Goal: Transaction & Acquisition: Purchase product/service

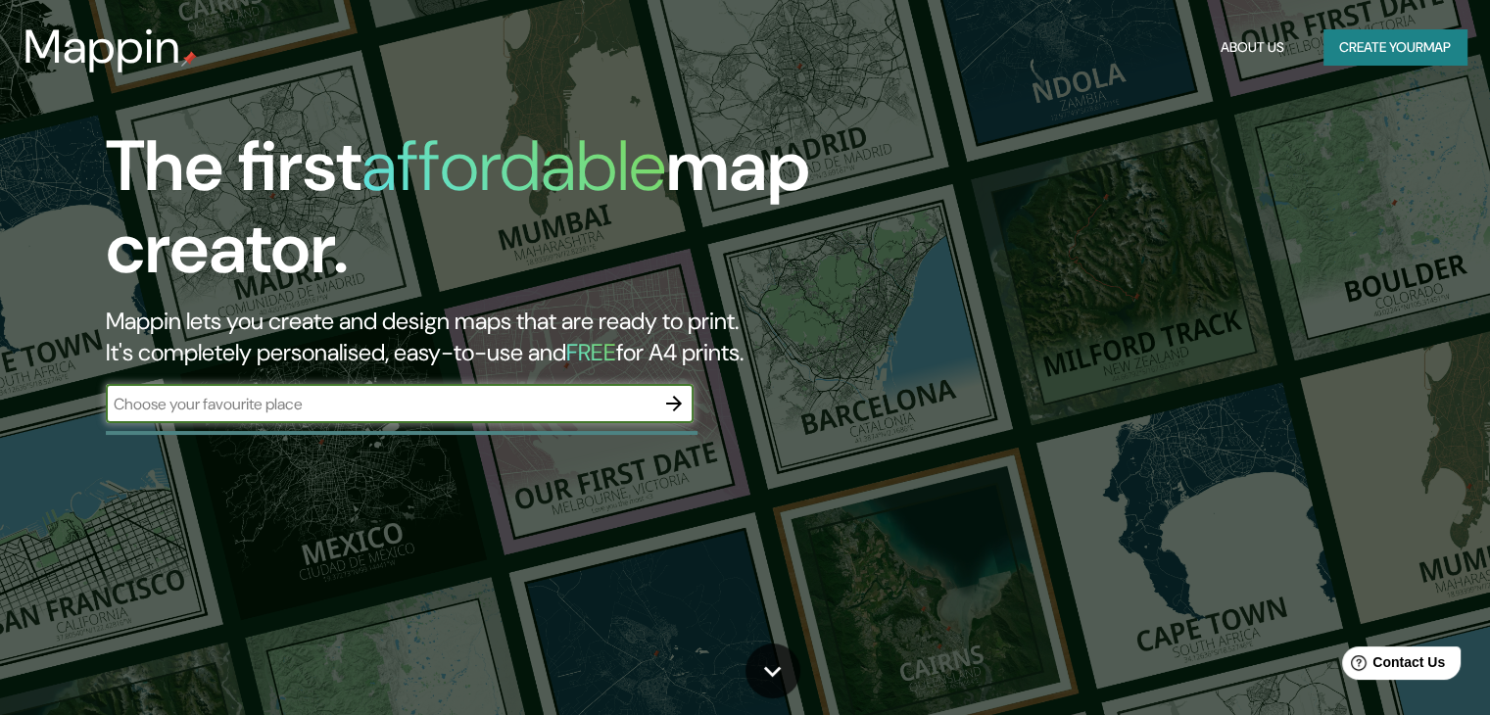
click at [324, 402] on input "text" at bounding box center [380, 404] width 549 height 23
click at [677, 402] on icon "button" at bounding box center [674, 404] width 24 height 24
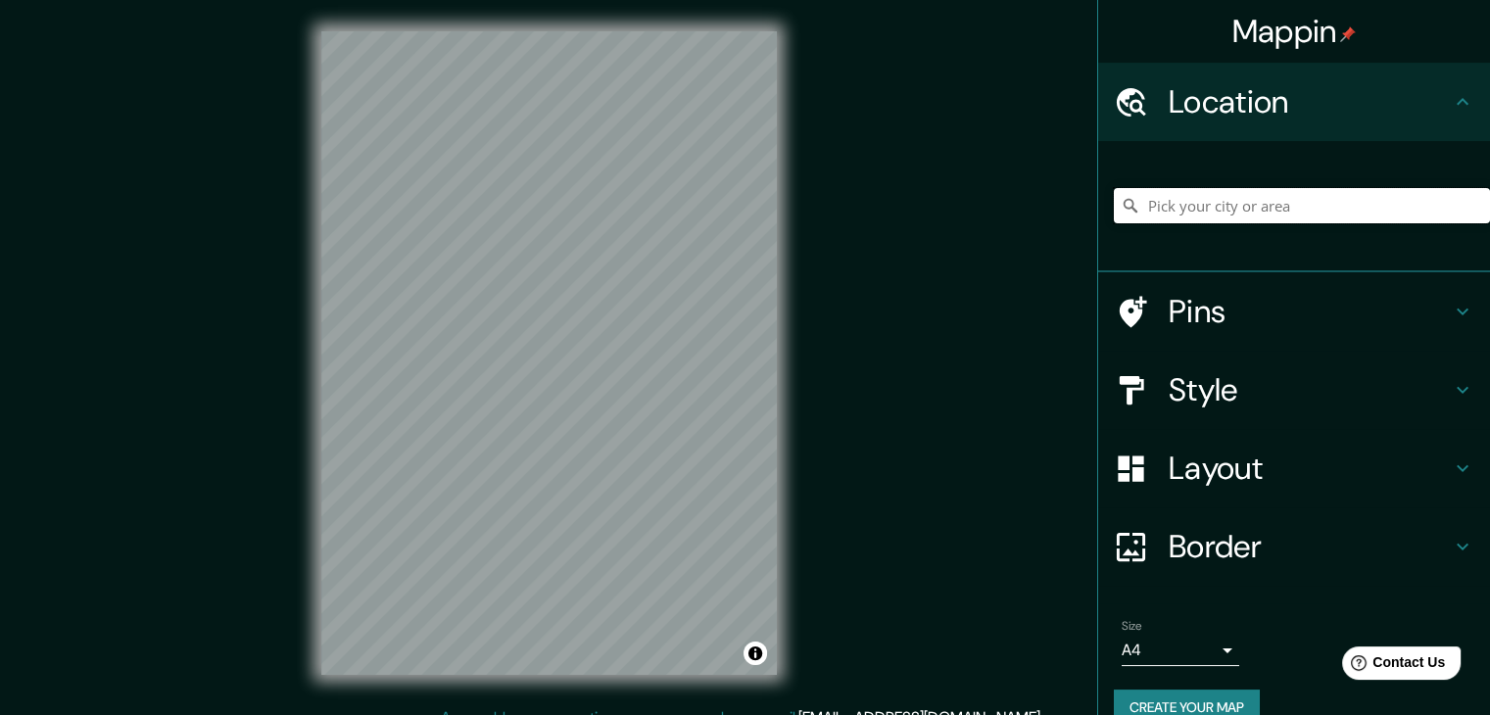
click at [1285, 203] on input "Pick your city or area" at bounding box center [1302, 205] width 376 height 35
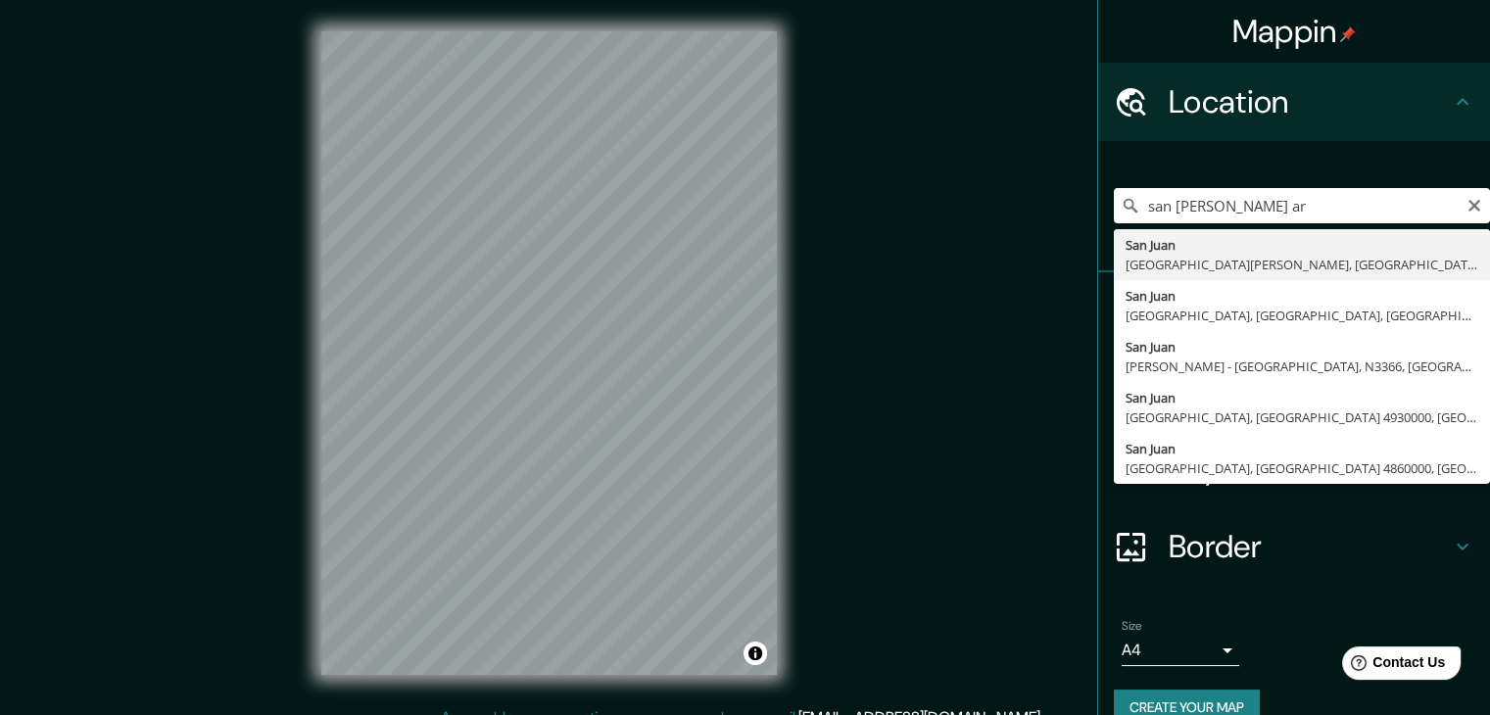
type input "[GEOGRAPHIC_DATA][PERSON_NAME], [GEOGRAPHIC_DATA][PERSON_NAME], [GEOGRAPHIC_DAT…"
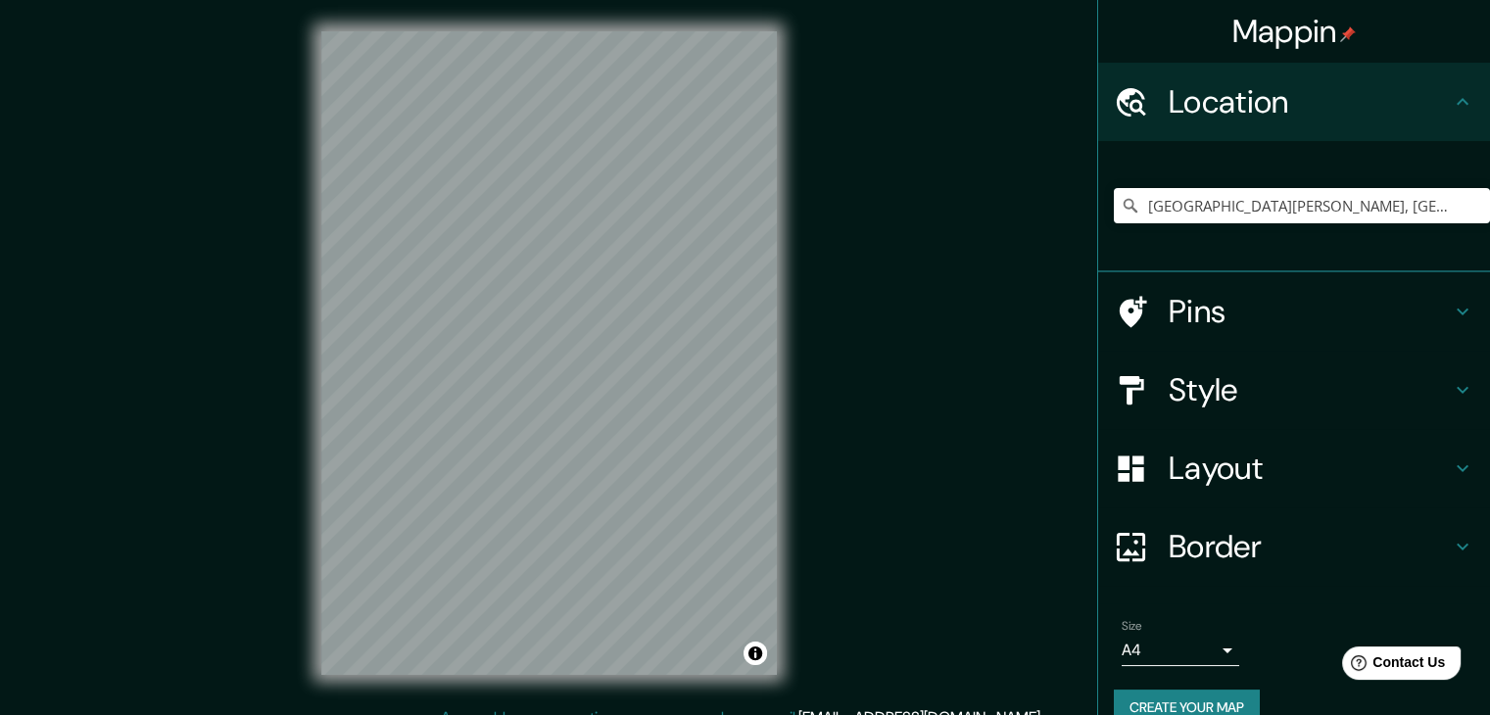
click at [1199, 646] on body "Mappin Location [GEOGRAPHIC_DATA][PERSON_NAME], [GEOGRAPHIC_DATA][PERSON_NAME],…" at bounding box center [745, 357] width 1490 height 715
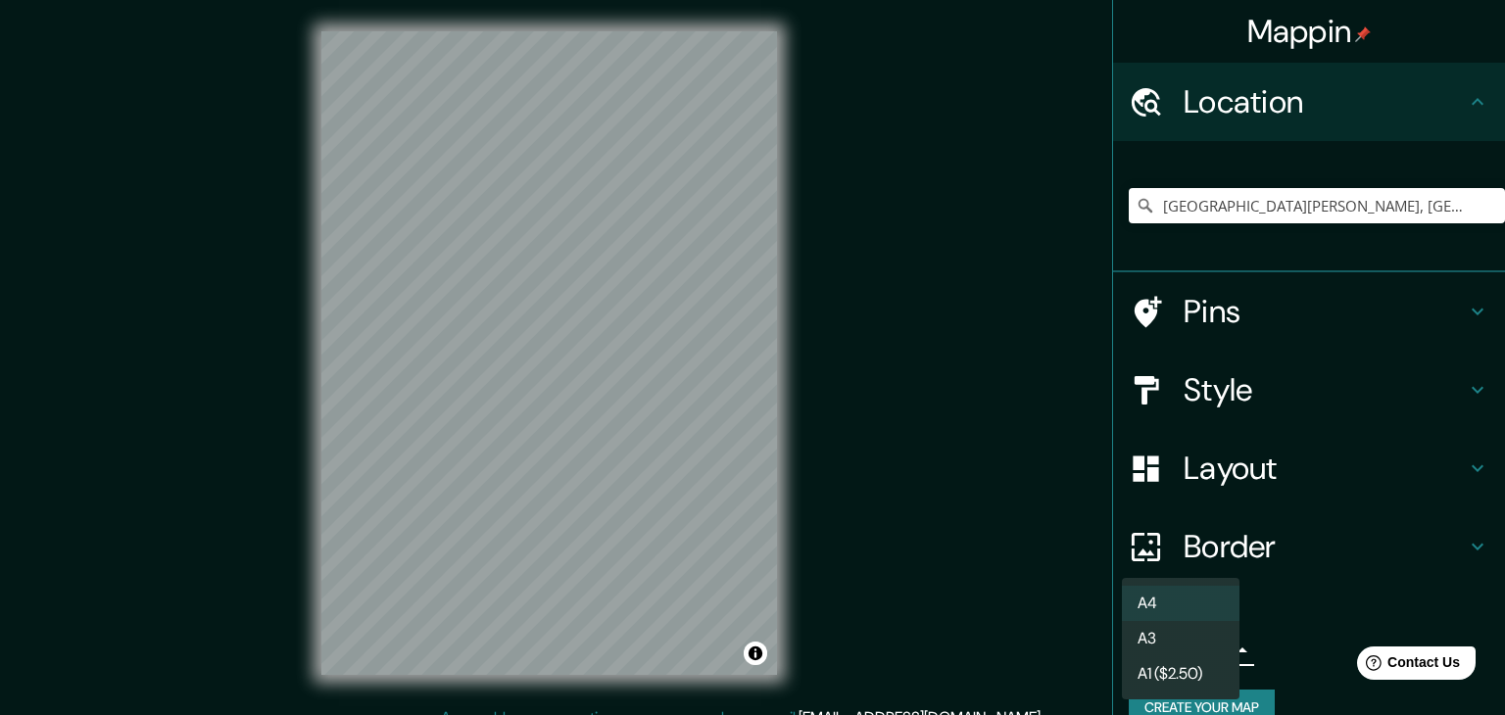
click at [1203, 643] on li "A3" at bounding box center [1181, 638] width 118 height 35
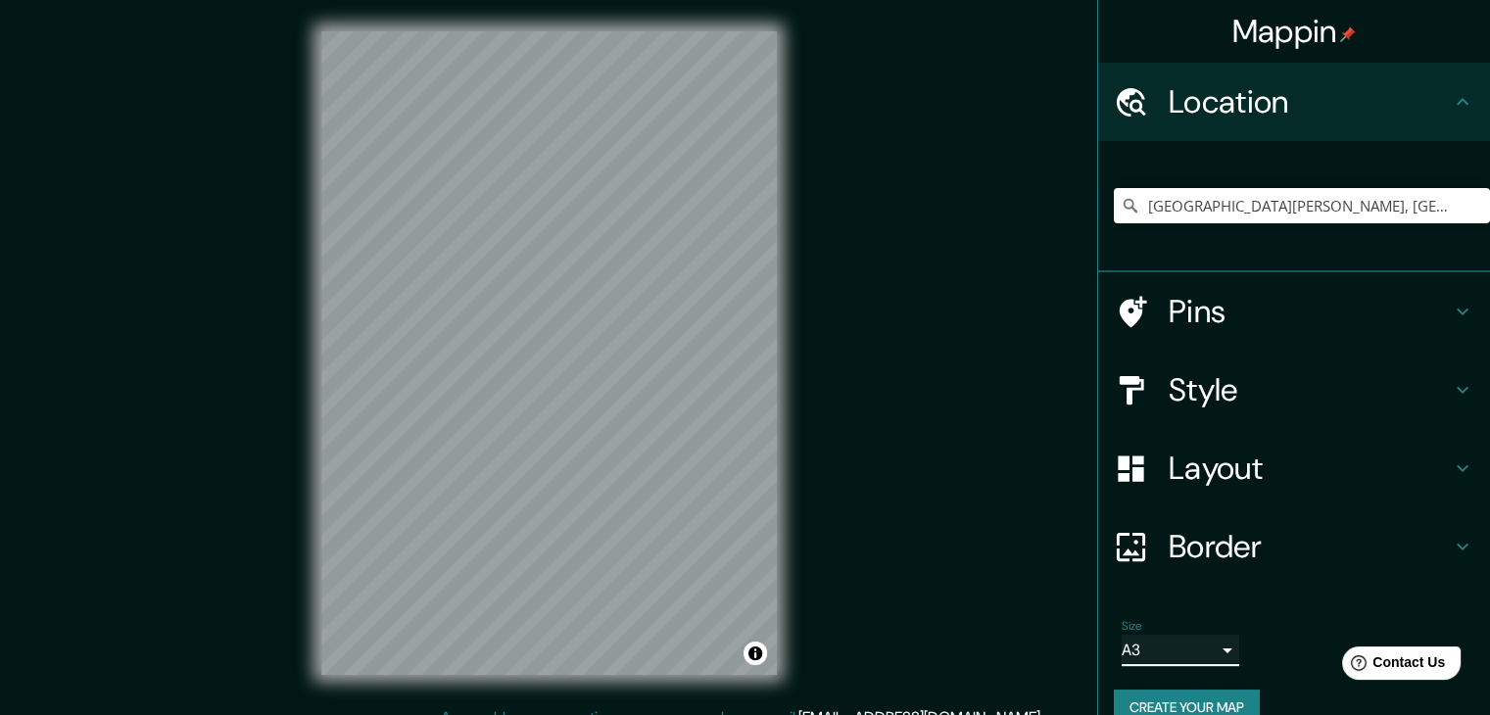
scroll to position [33, 0]
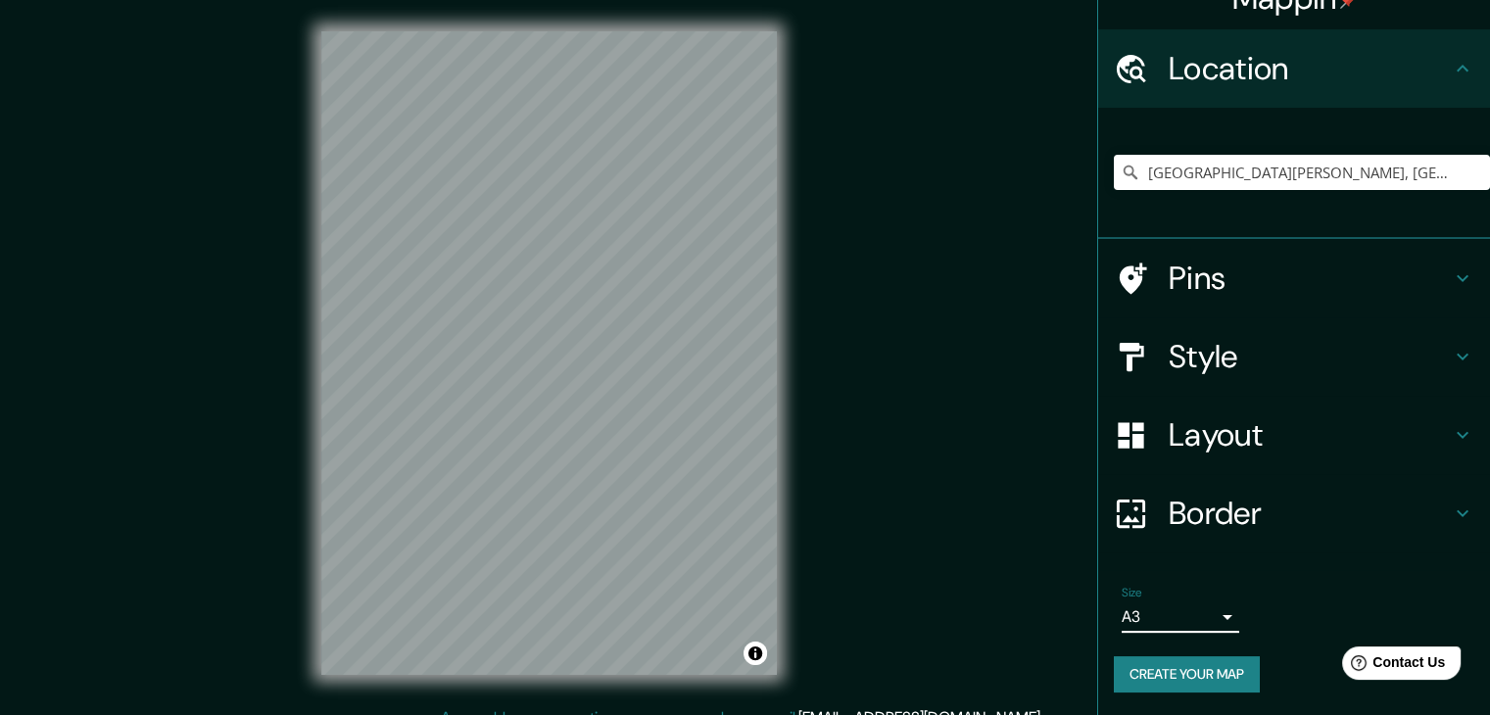
click at [1275, 514] on h4 "Border" at bounding box center [1310, 513] width 282 height 39
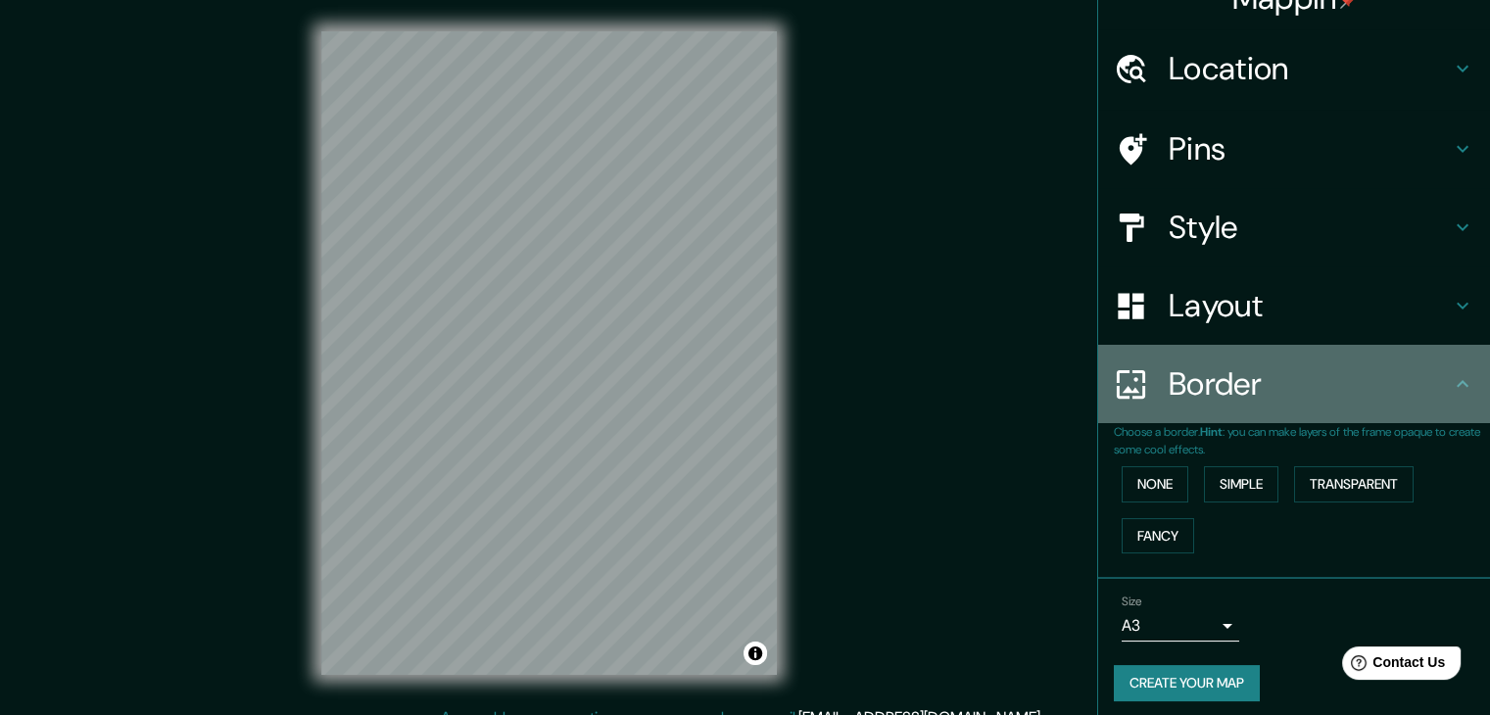
click at [1333, 386] on h4 "Border" at bounding box center [1310, 383] width 282 height 39
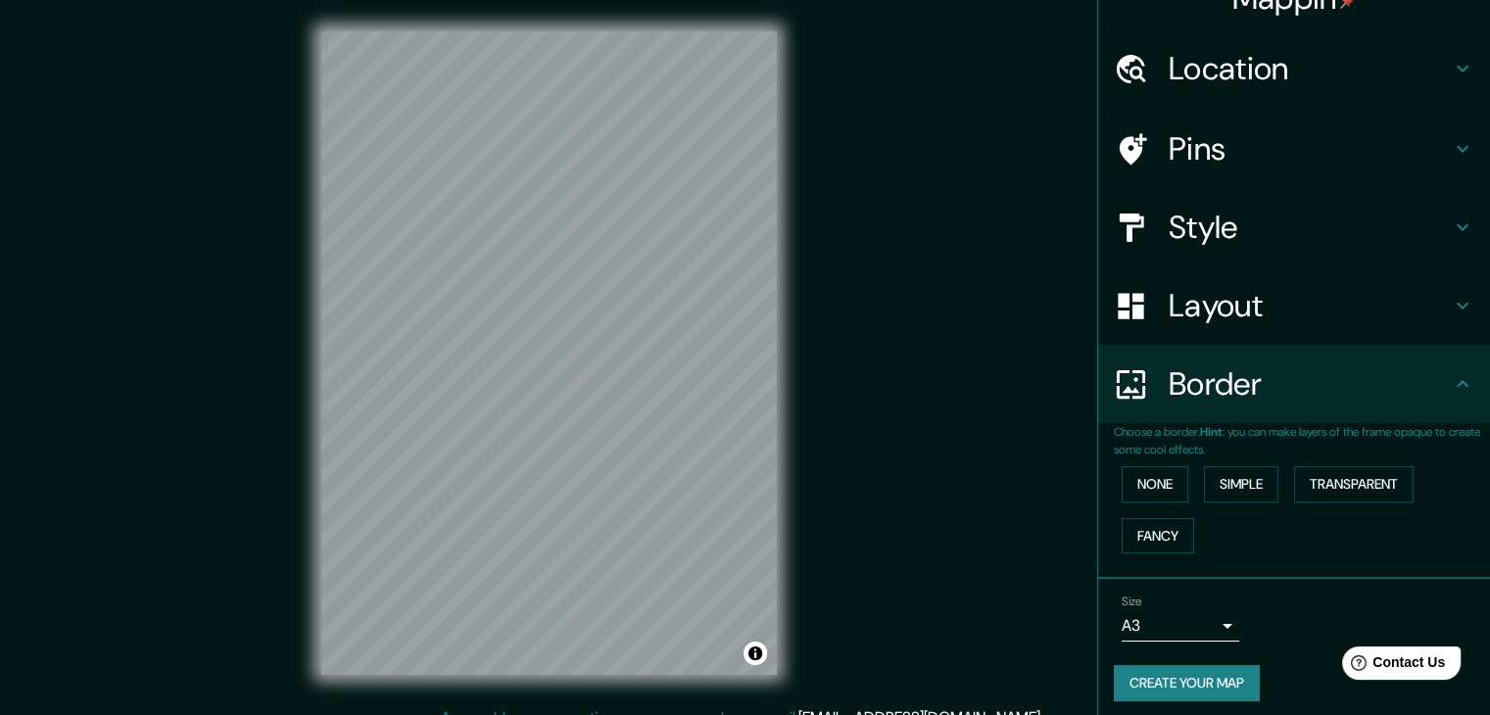
click at [1210, 631] on body "Mappin Location [GEOGRAPHIC_DATA][PERSON_NAME], [GEOGRAPHIC_DATA][PERSON_NAME],…" at bounding box center [745, 357] width 1490 height 715
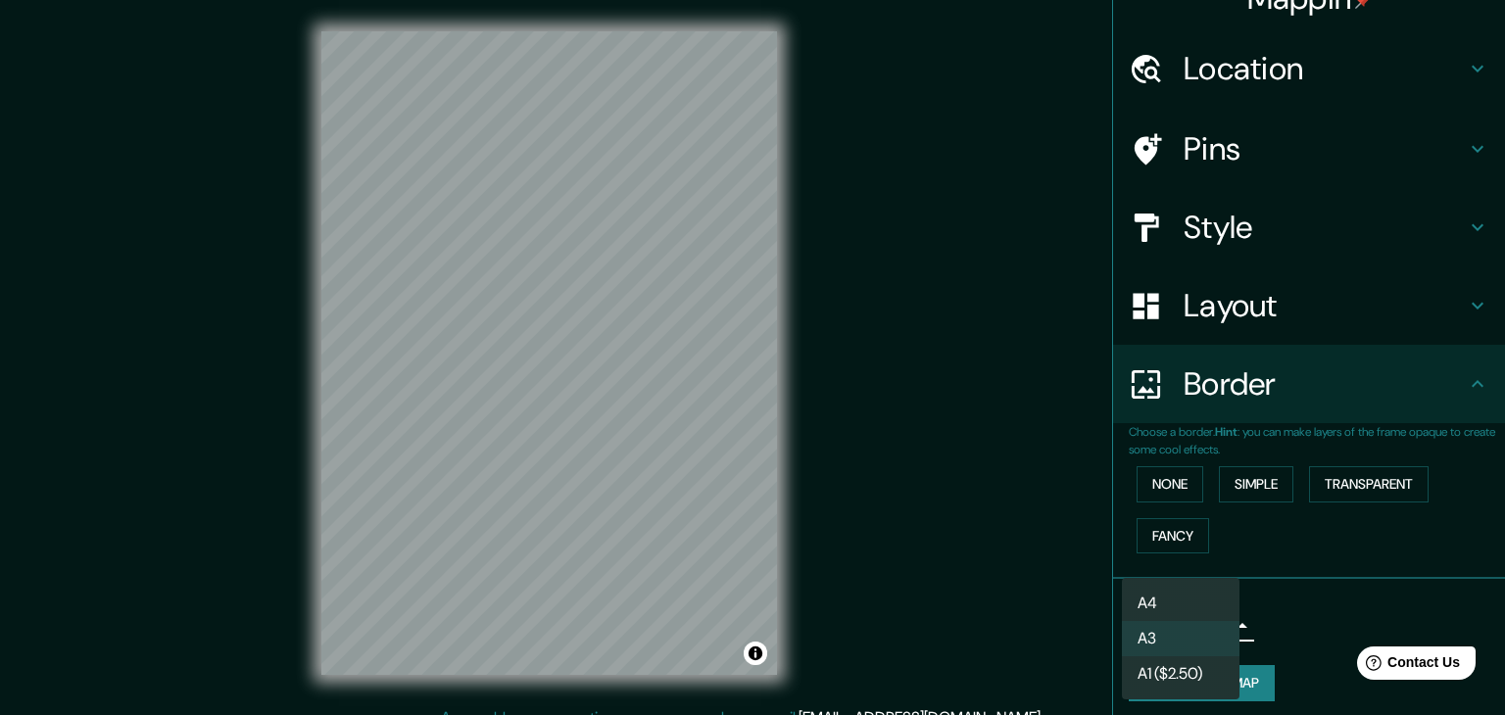
click at [1272, 608] on div at bounding box center [752, 357] width 1505 height 715
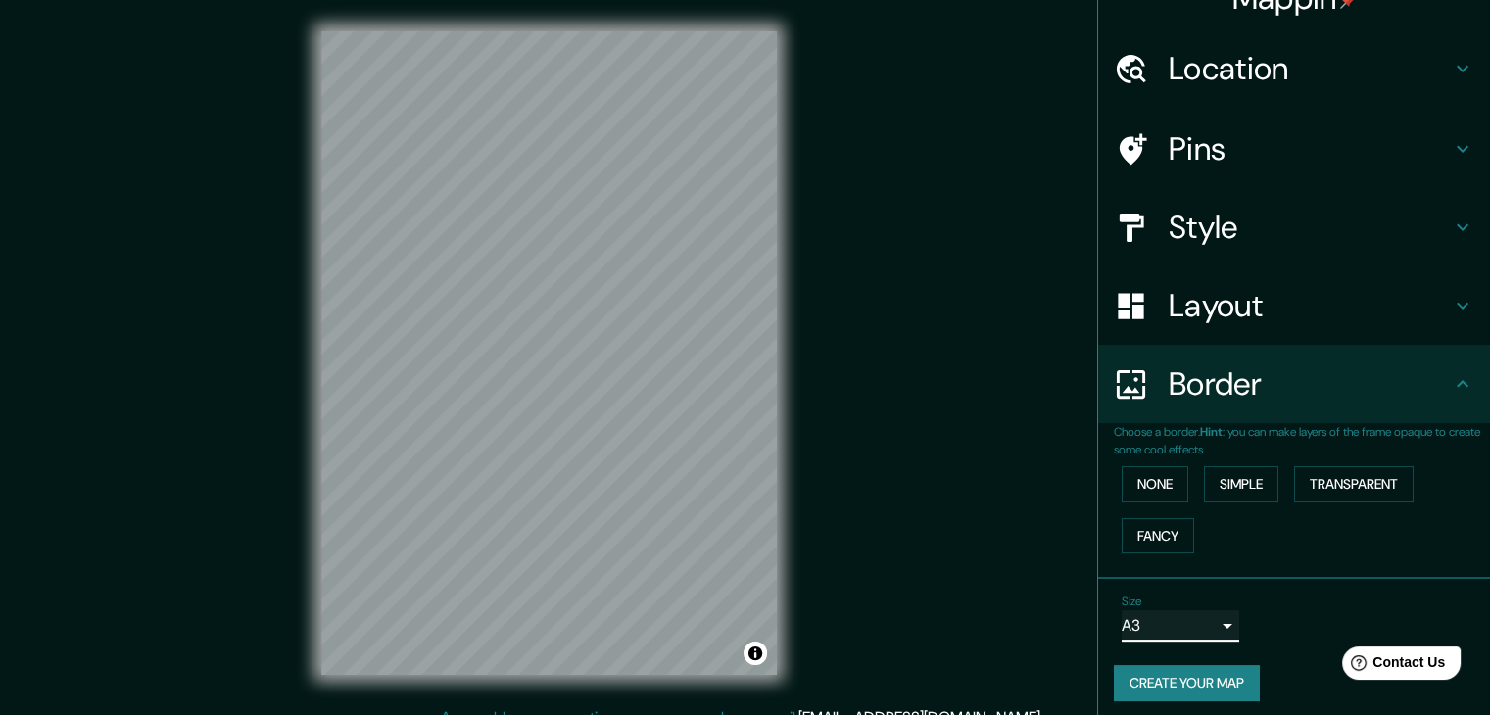
scroll to position [0, 0]
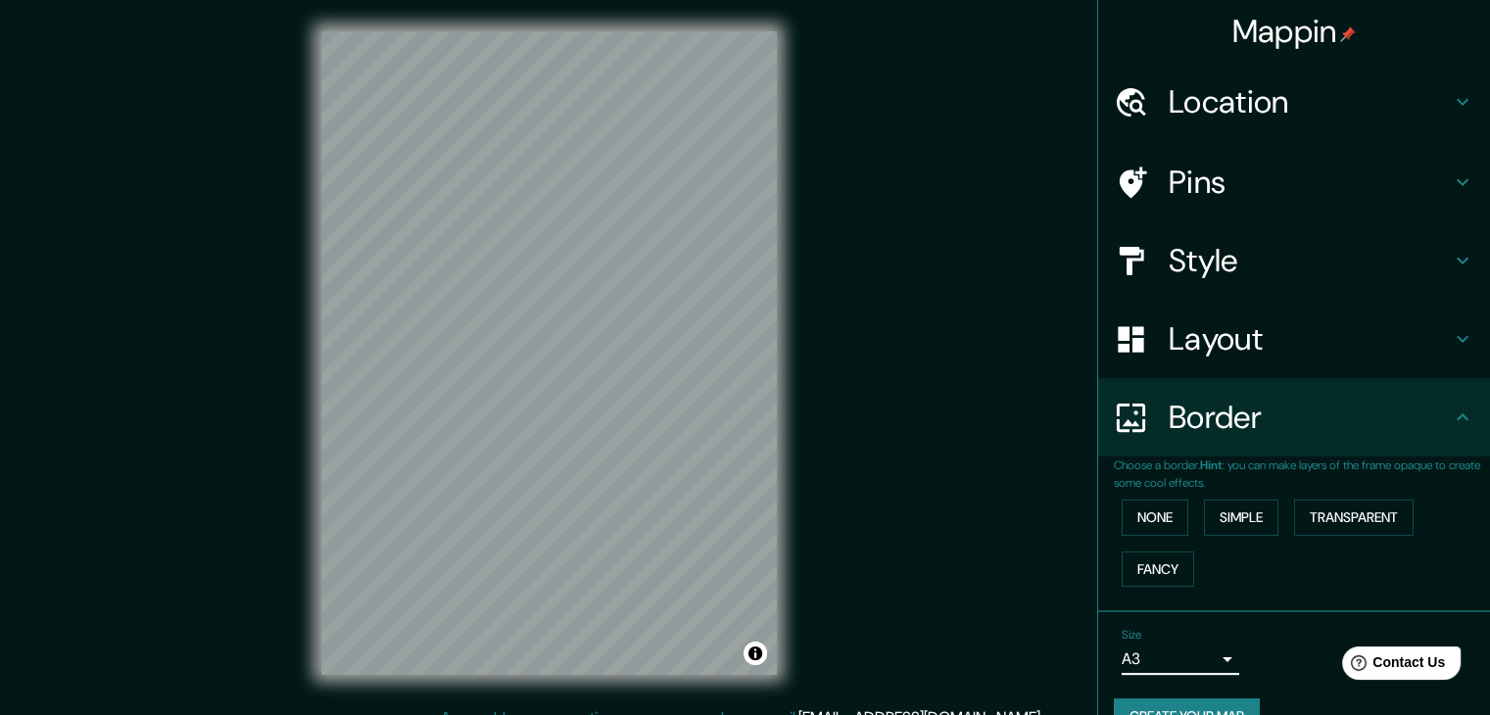
click at [1309, 254] on h4 "Style" at bounding box center [1310, 260] width 282 height 39
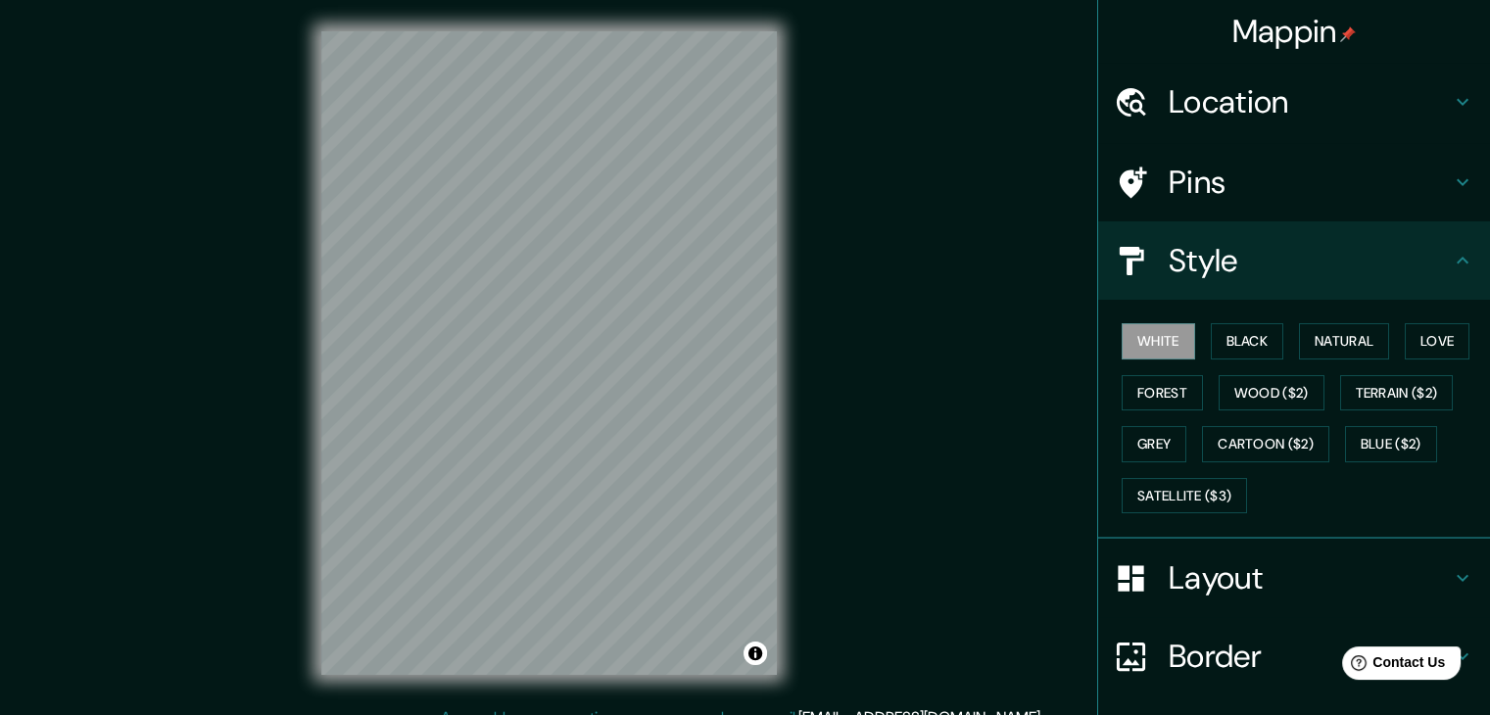
click at [1309, 254] on h4 "Style" at bounding box center [1310, 260] width 282 height 39
click at [1293, 594] on h4 "Layout" at bounding box center [1310, 577] width 282 height 39
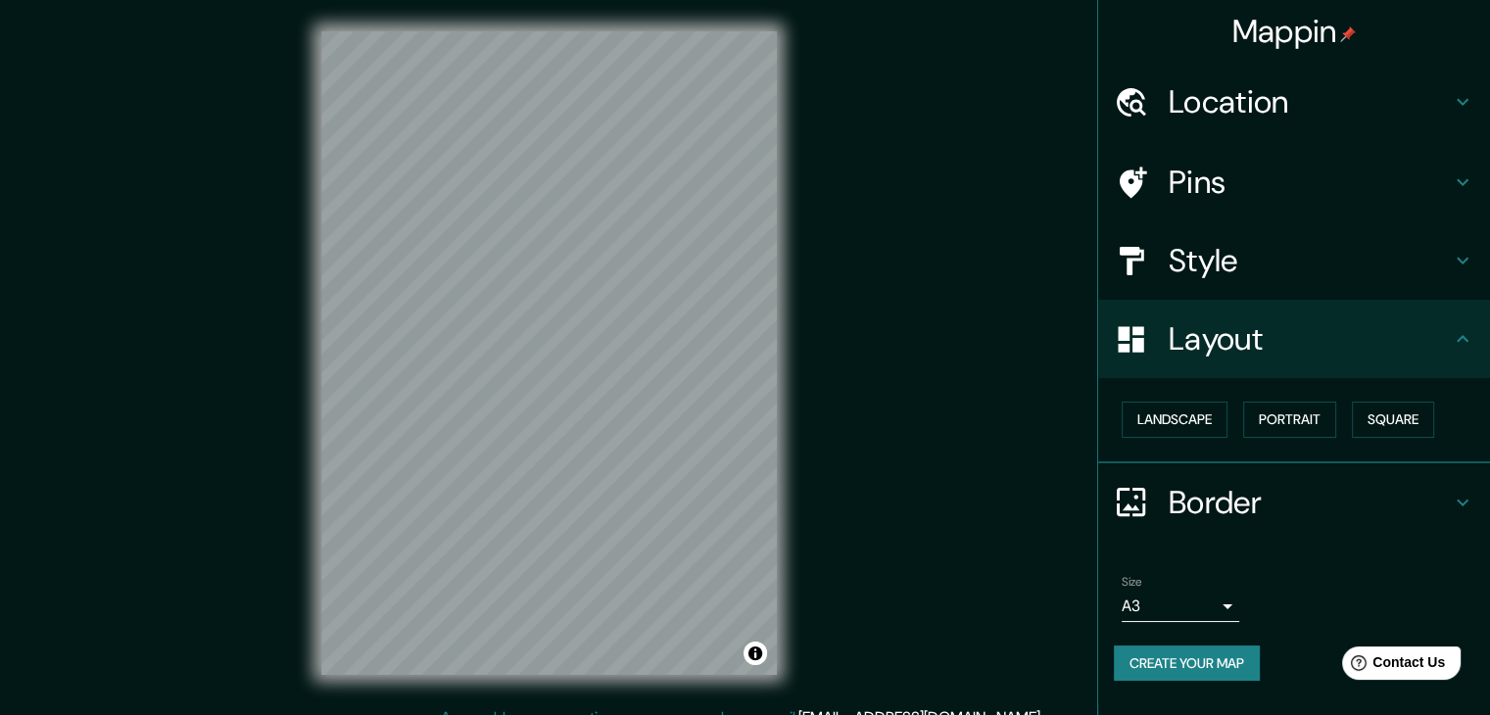
click at [1301, 93] on h4 "Location" at bounding box center [1310, 101] width 282 height 39
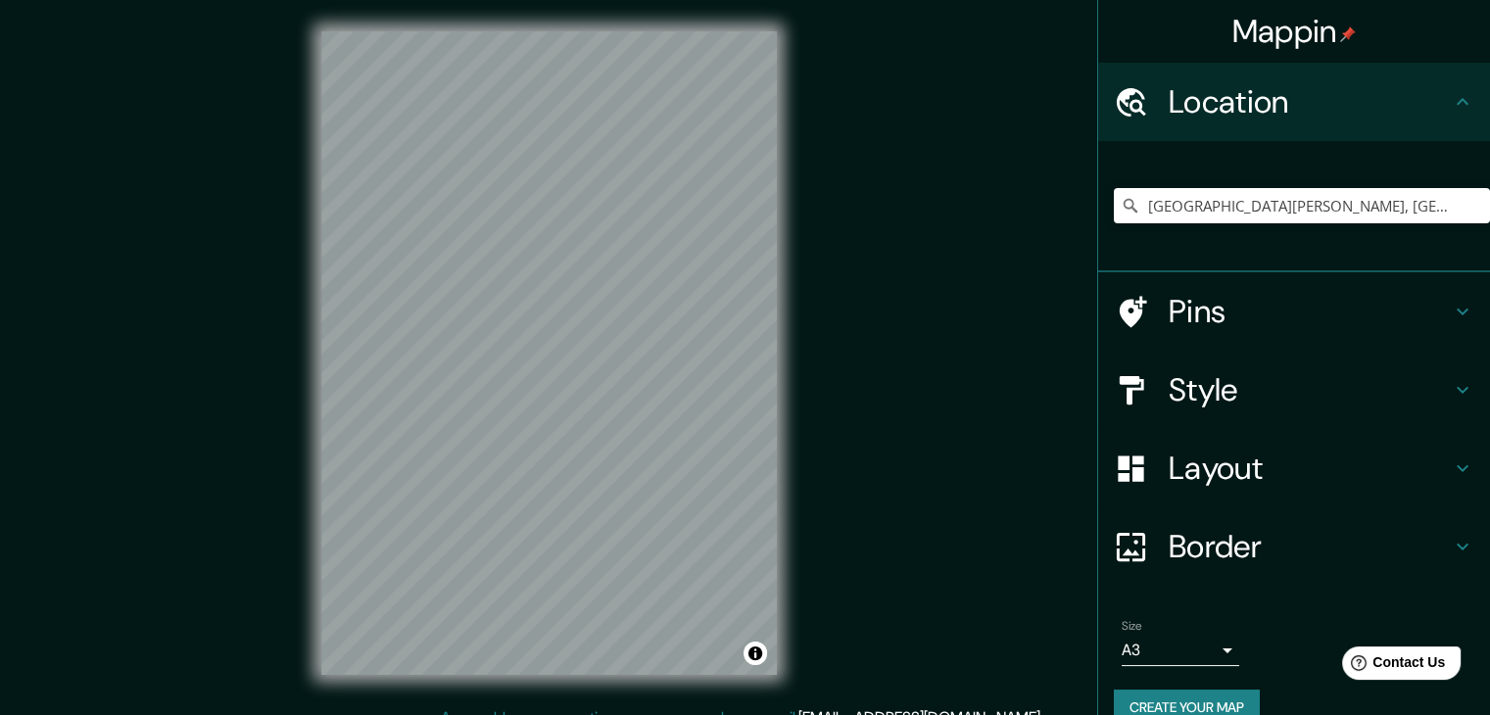
click at [1230, 306] on h4 "Pins" at bounding box center [1310, 311] width 282 height 39
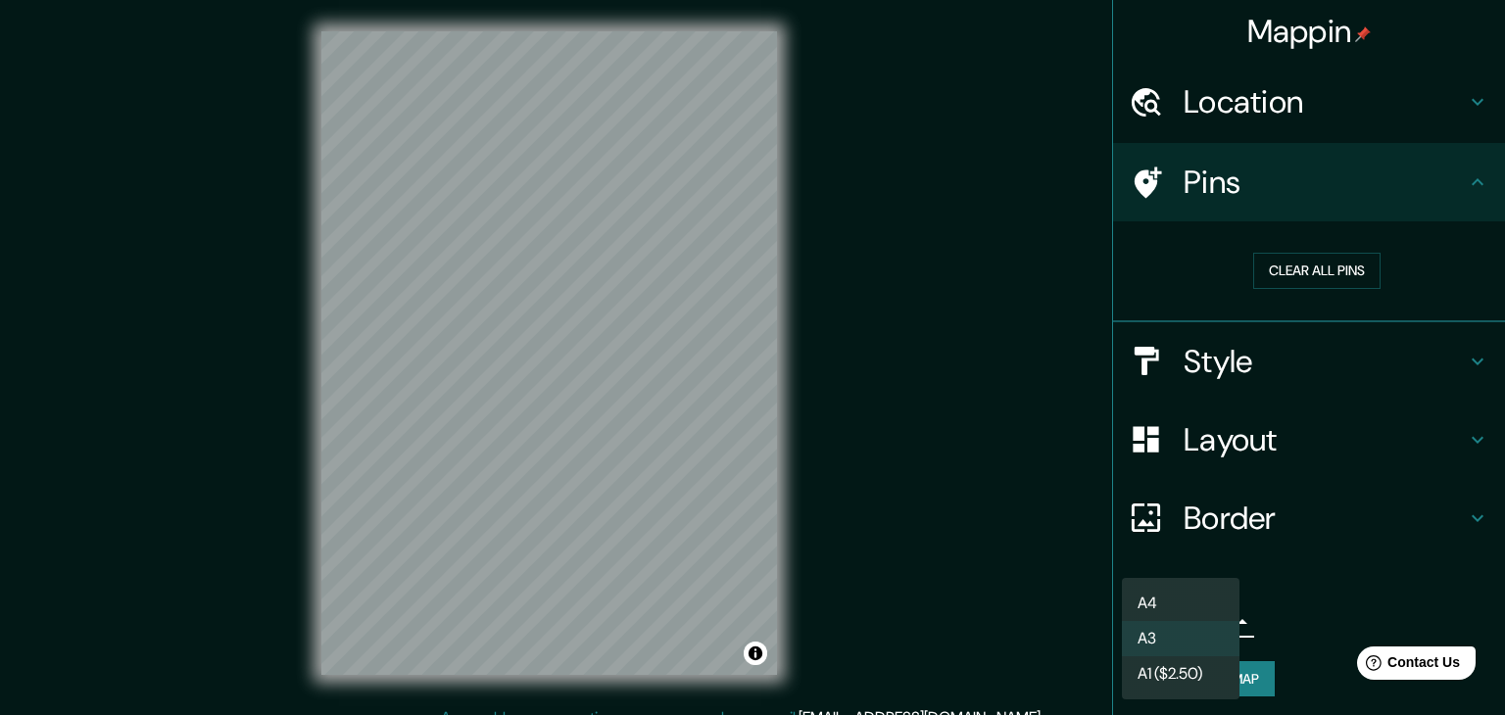
click at [1199, 608] on body "Mappin Location [GEOGRAPHIC_DATA][PERSON_NAME], [GEOGRAPHIC_DATA][PERSON_NAME],…" at bounding box center [752, 357] width 1505 height 715
click at [1188, 597] on li "A4" at bounding box center [1181, 603] width 118 height 35
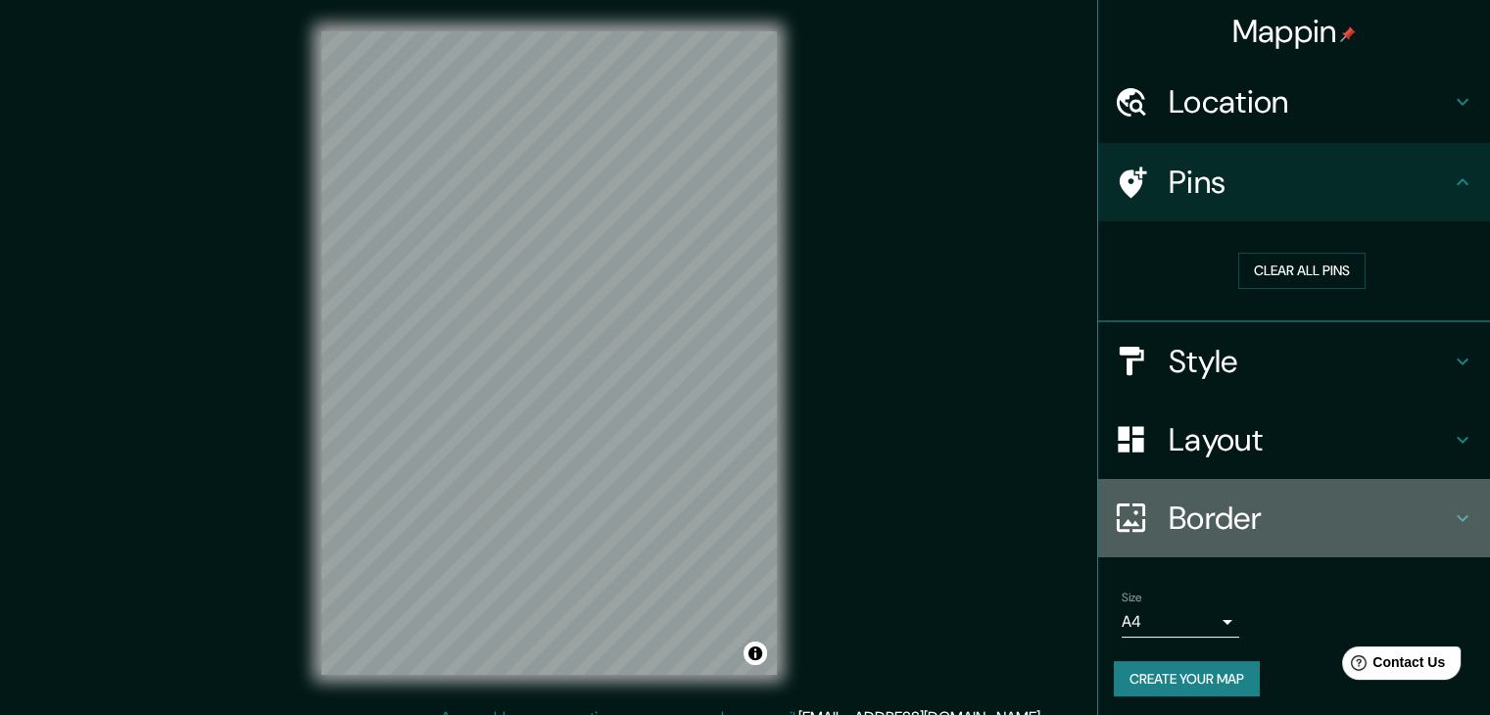
click at [1324, 510] on h4 "Border" at bounding box center [1310, 518] width 282 height 39
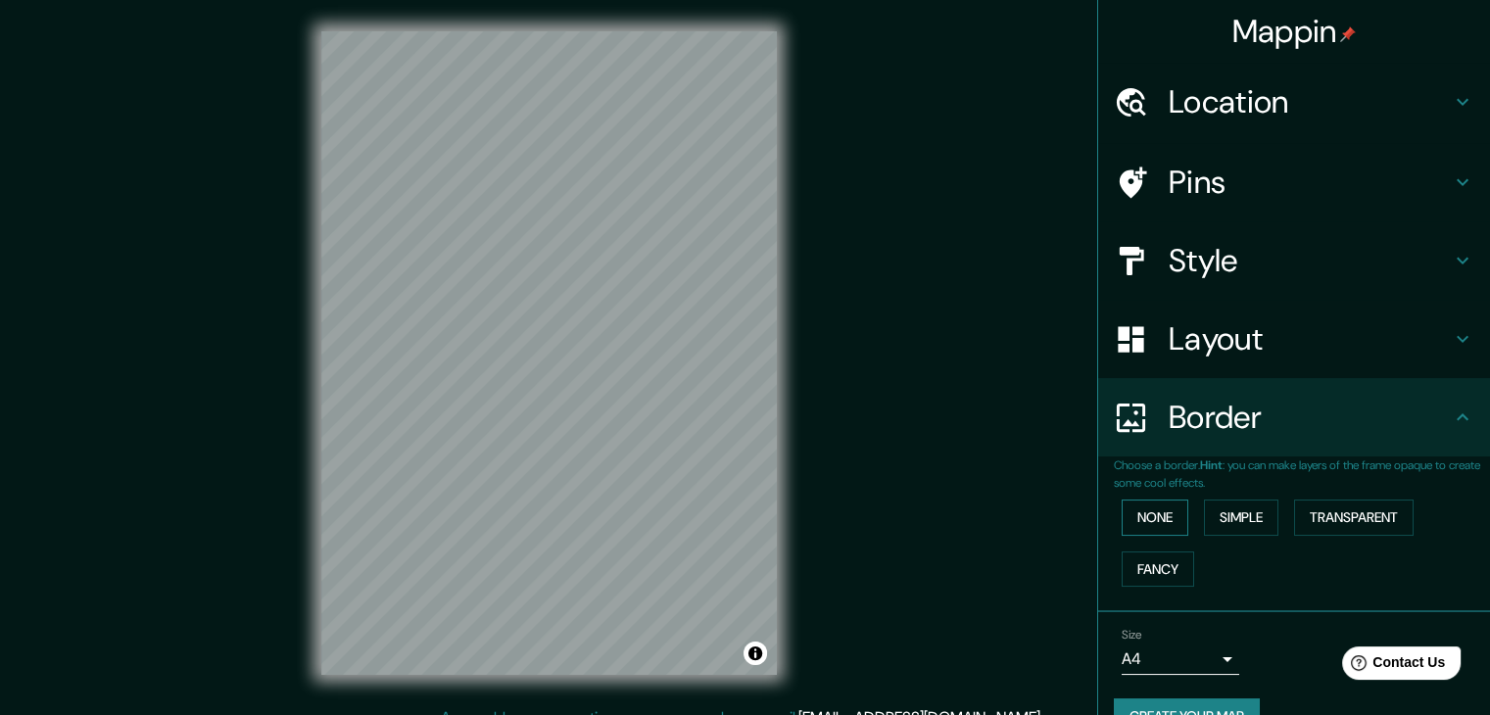
click at [1123, 508] on button "None" at bounding box center [1155, 518] width 67 height 36
click at [1230, 514] on button "Simple" at bounding box center [1241, 518] width 74 height 36
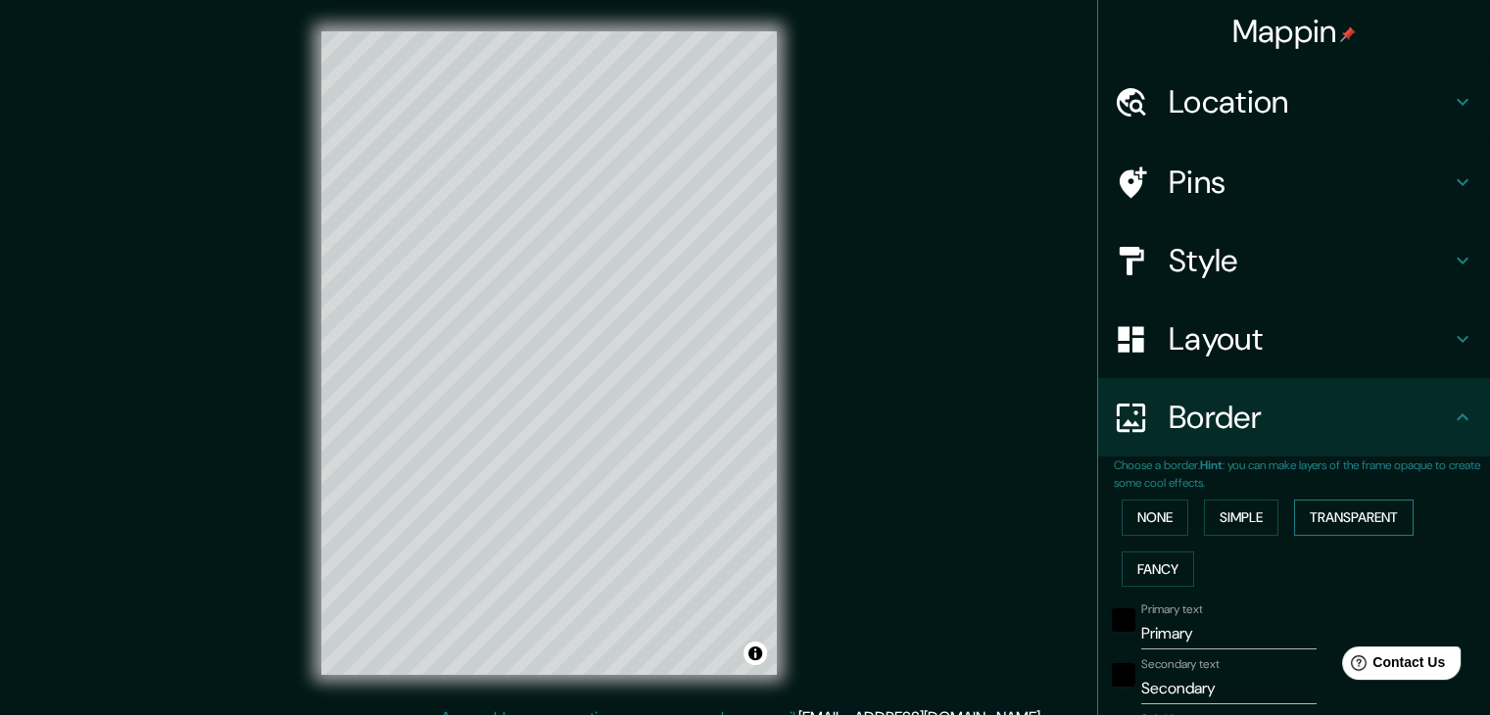
click at [1328, 521] on button "Transparent" at bounding box center [1354, 518] width 120 height 36
click at [1129, 570] on button "Fancy" at bounding box center [1158, 570] width 72 height 36
click at [1158, 523] on button "None" at bounding box center [1155, 518] width 67 height 36
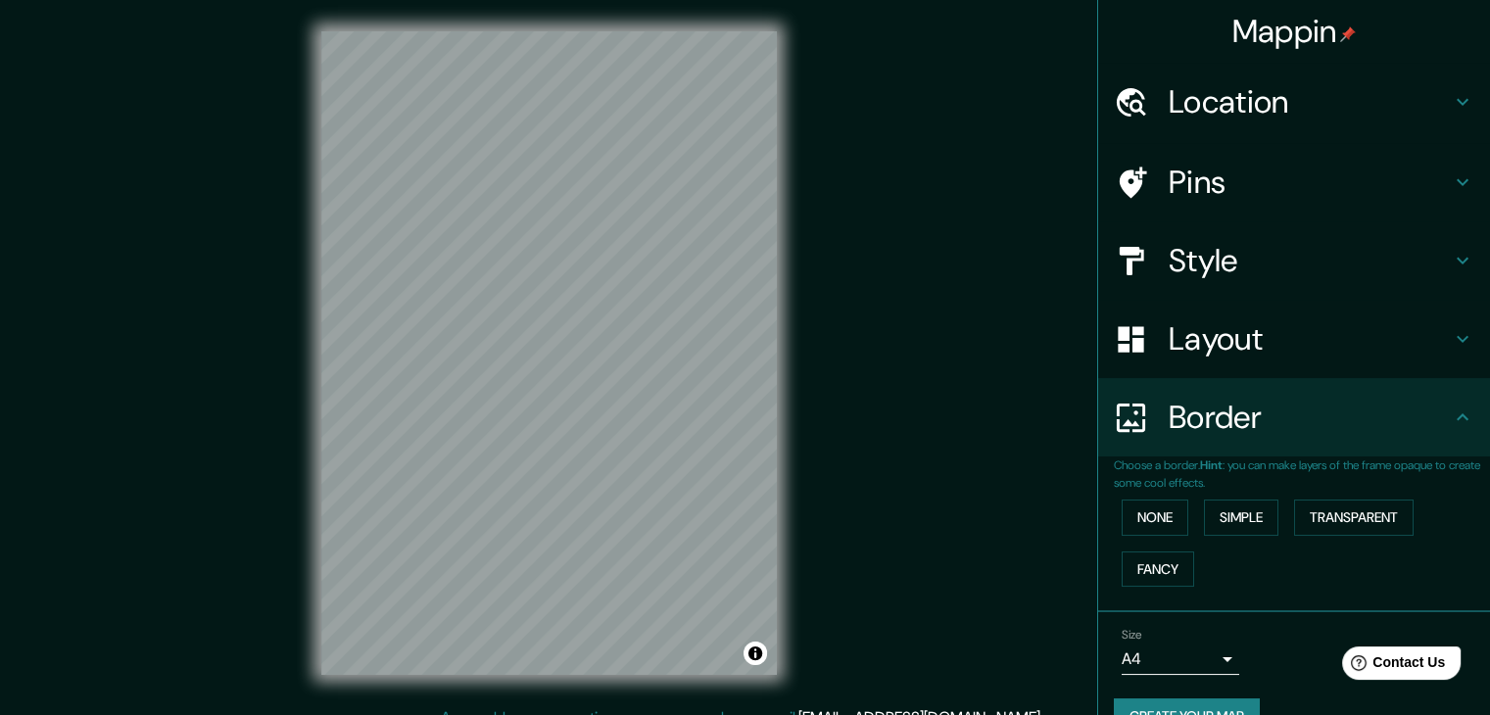
click at [1366, 317] on div "Layout" at bounding box center [1294, 339] width 392 height 78
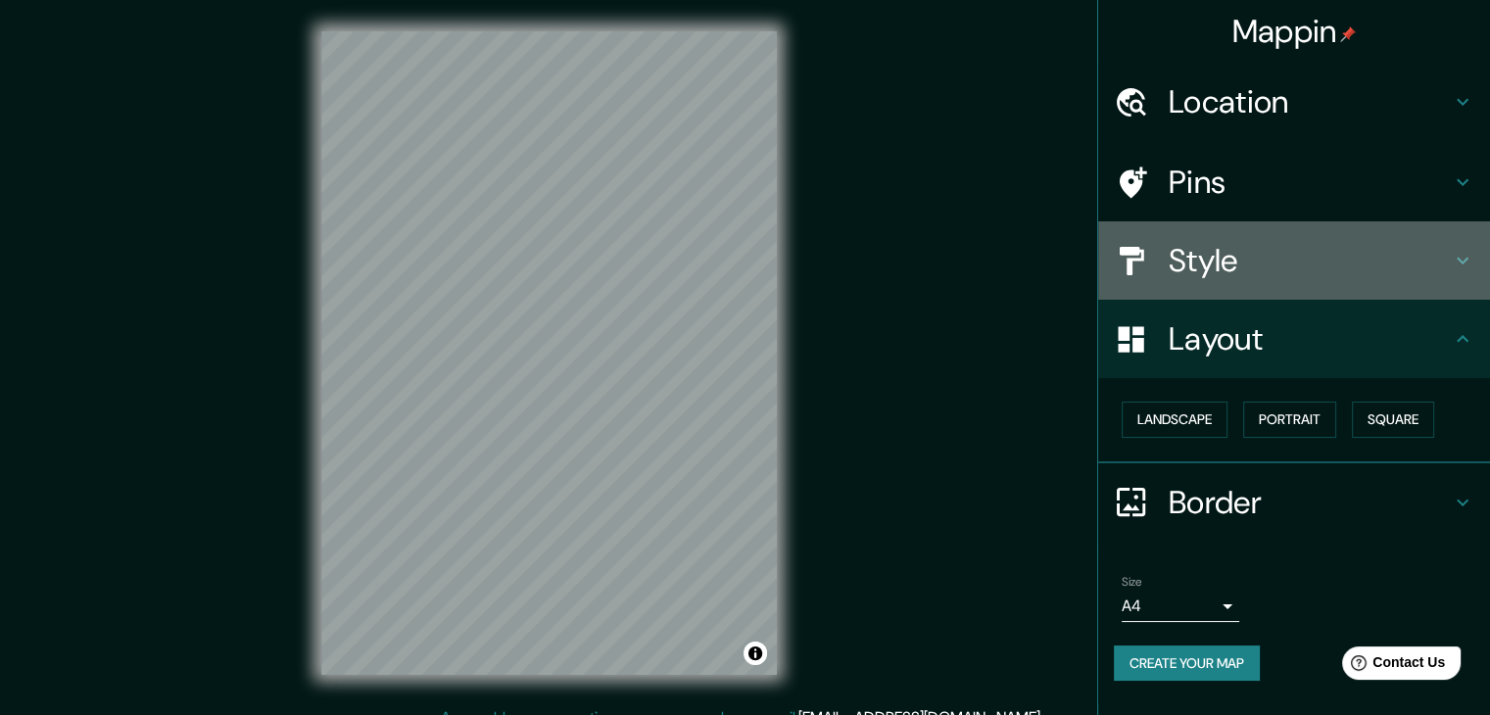
click at [1352, 239] on div "Style" at bounding box center [1294, 260] width 392 height 78
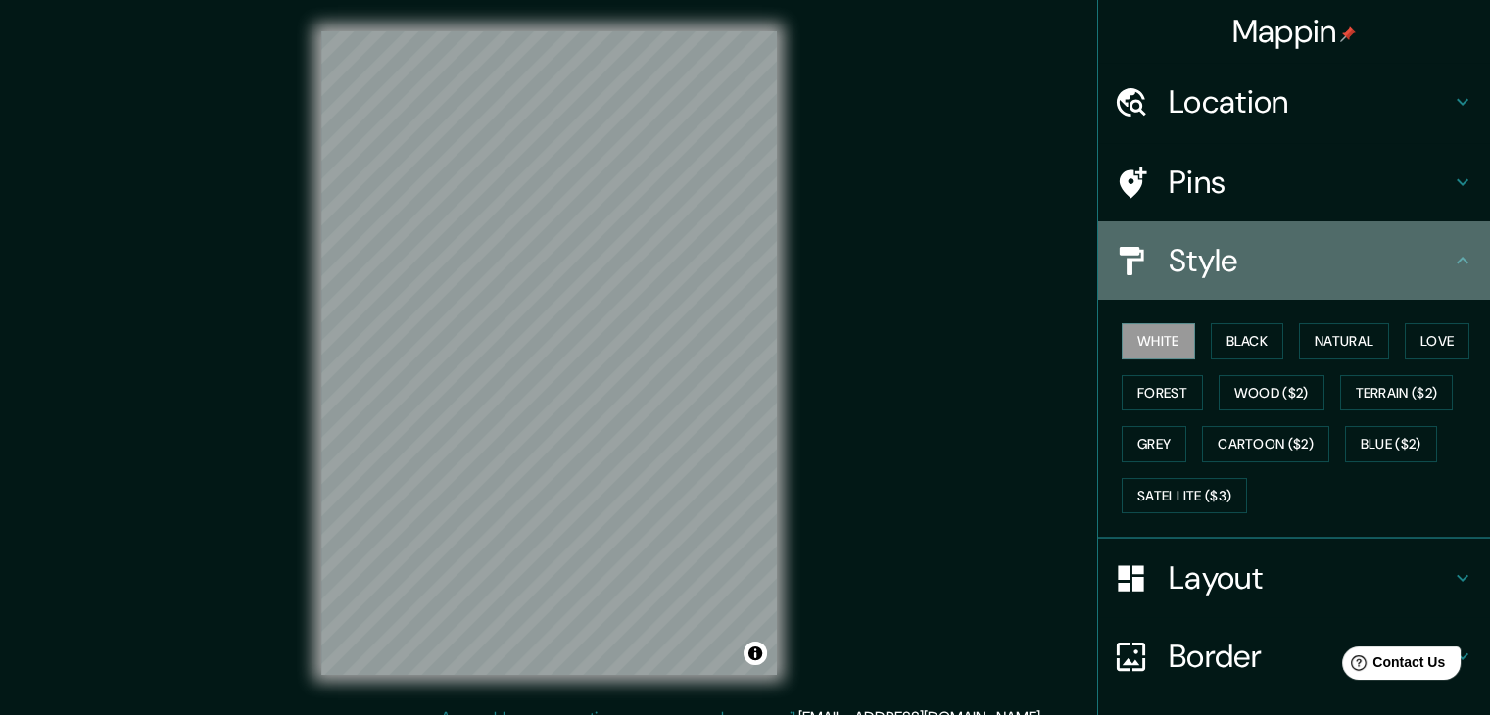
click at [1352, 239] on div "Style" at bounding box center [1294, 260] width 392 height 78
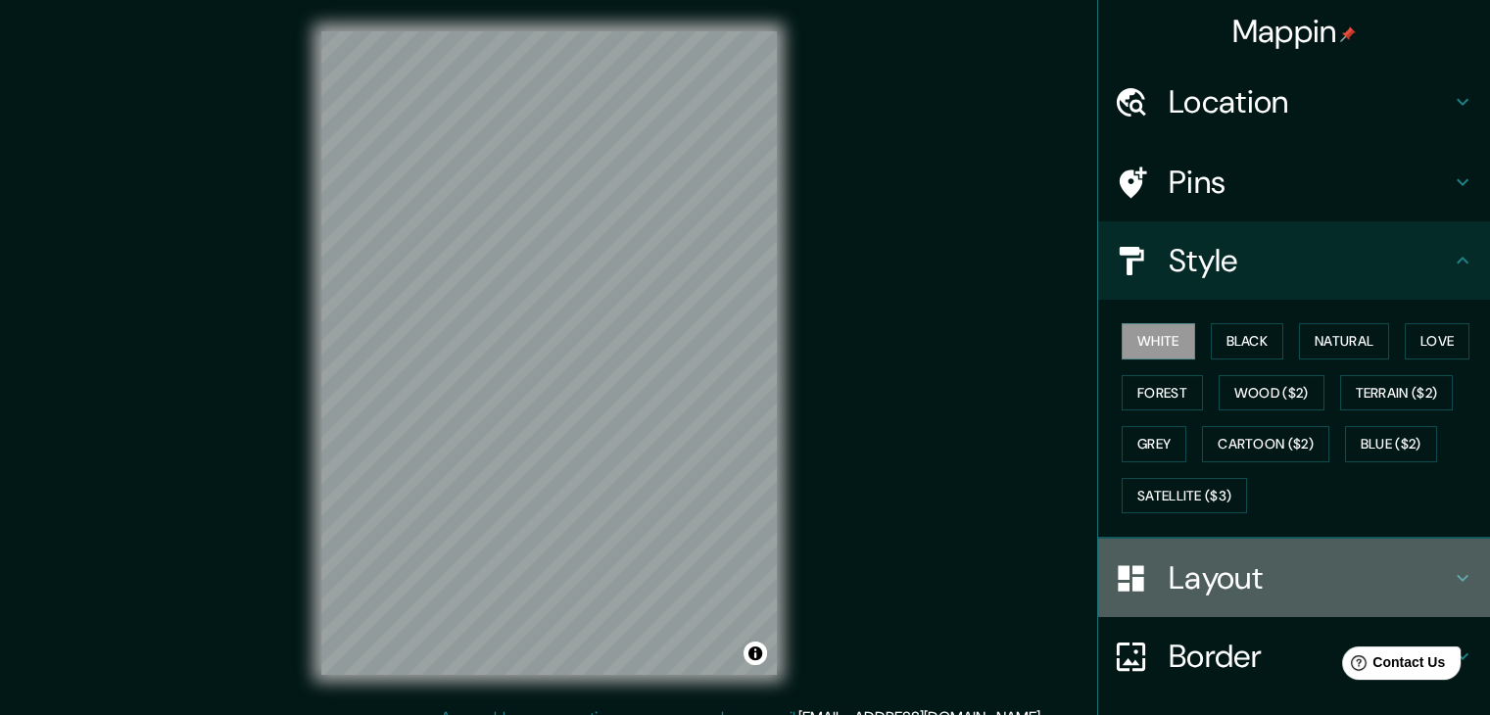
click at [1227, 558] on h4 "Layout" at bounding box center [1310, 577] width 282 height 39
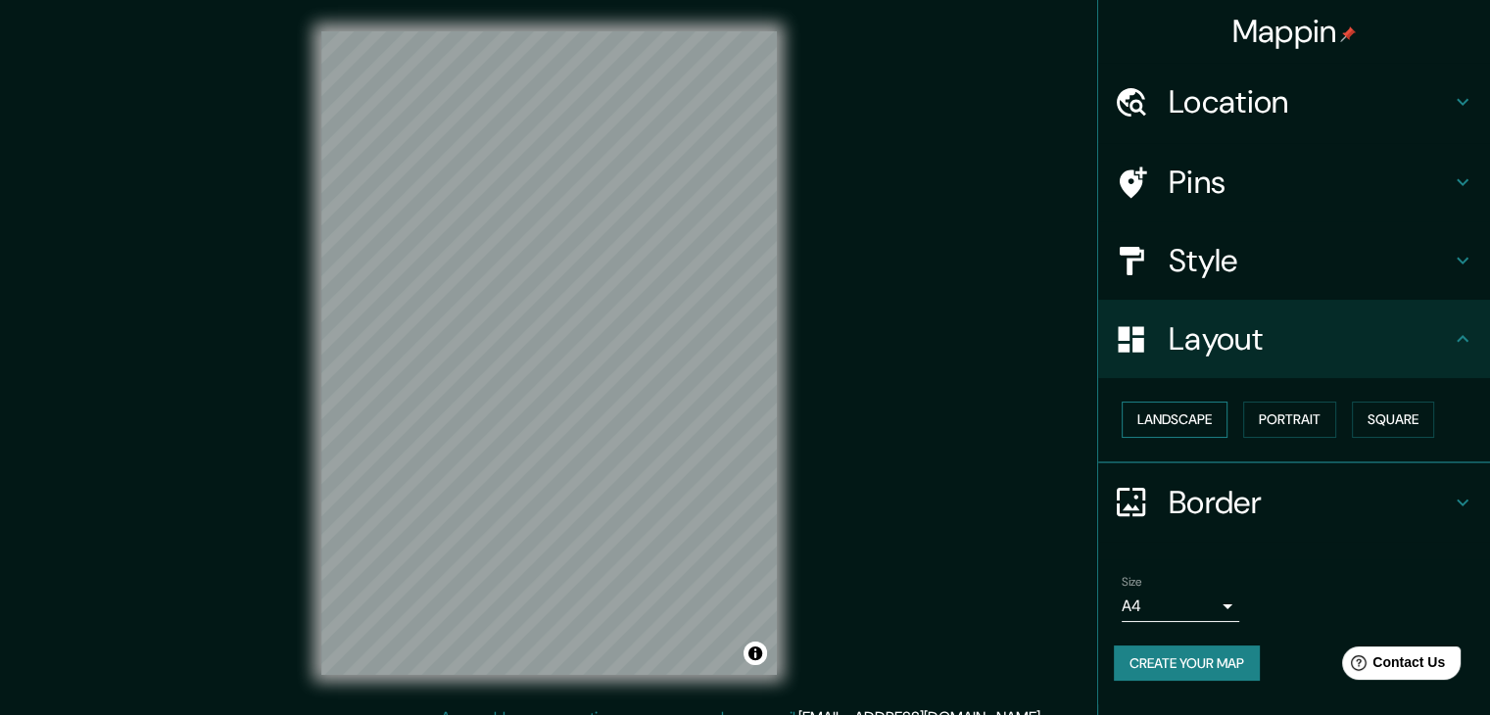
click at [1194, 420] on button "Landscape" at bounding box center [1175, 420] width 106 height 36
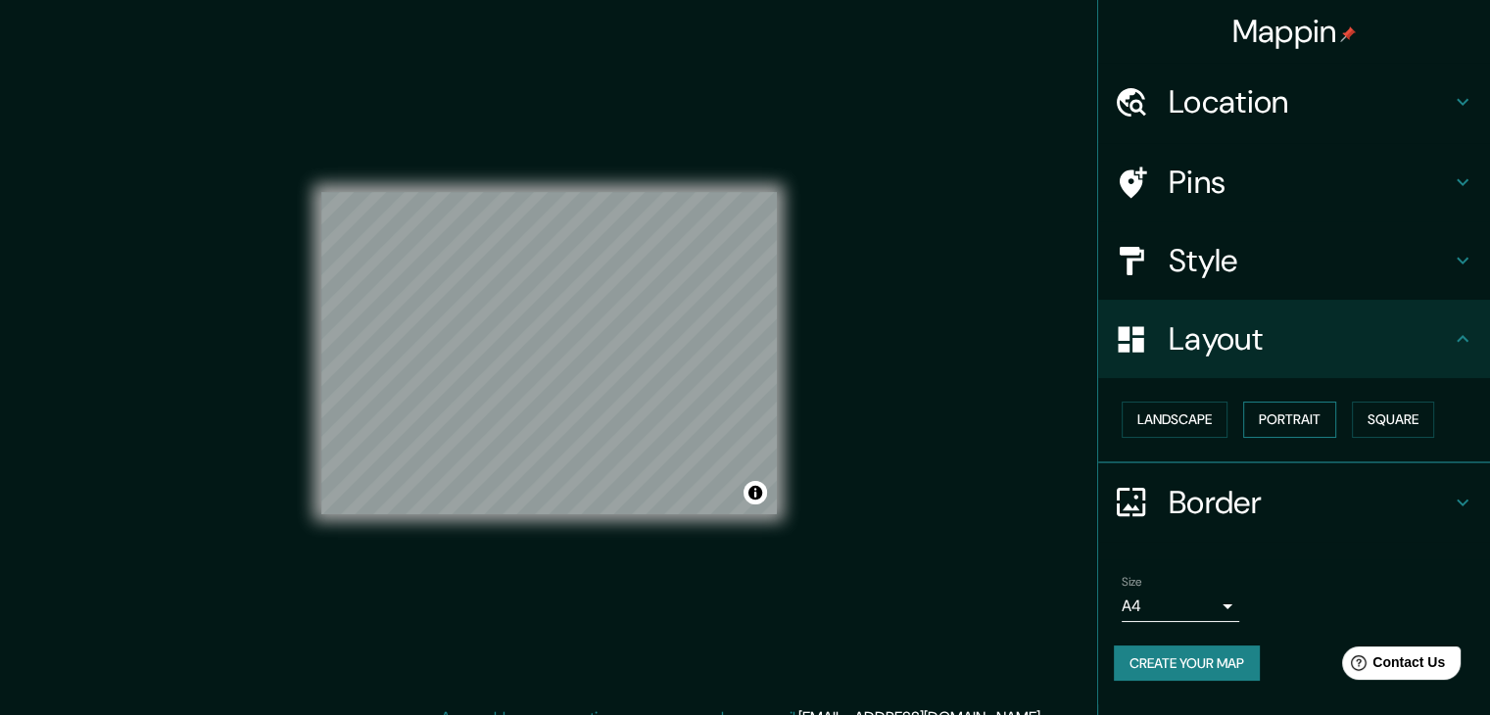
click at [1301, 420] on button "Portrait" at bounding box center [1289, 420] width 93 height 36
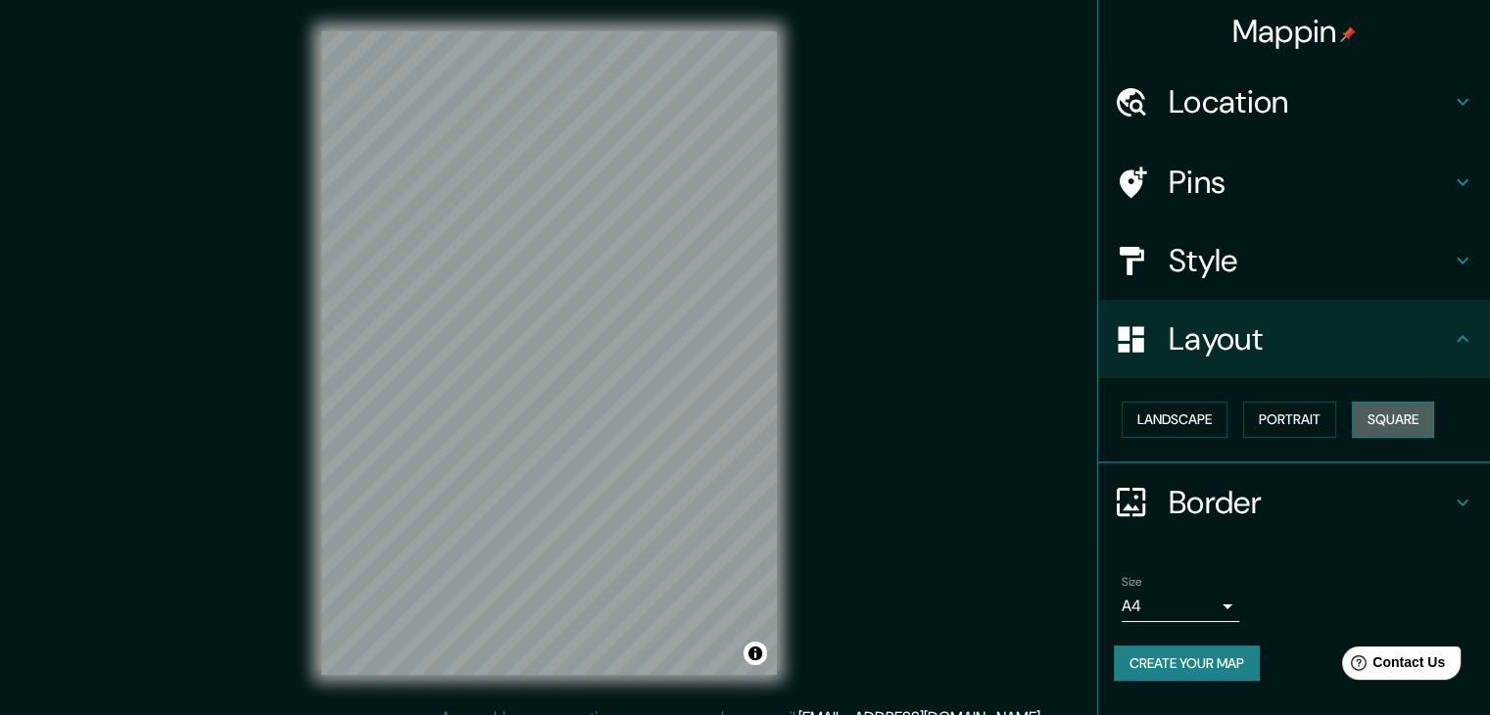
click at [1401, 412] on button "Square" at bounding box center [1393, 420] width 82 height 36
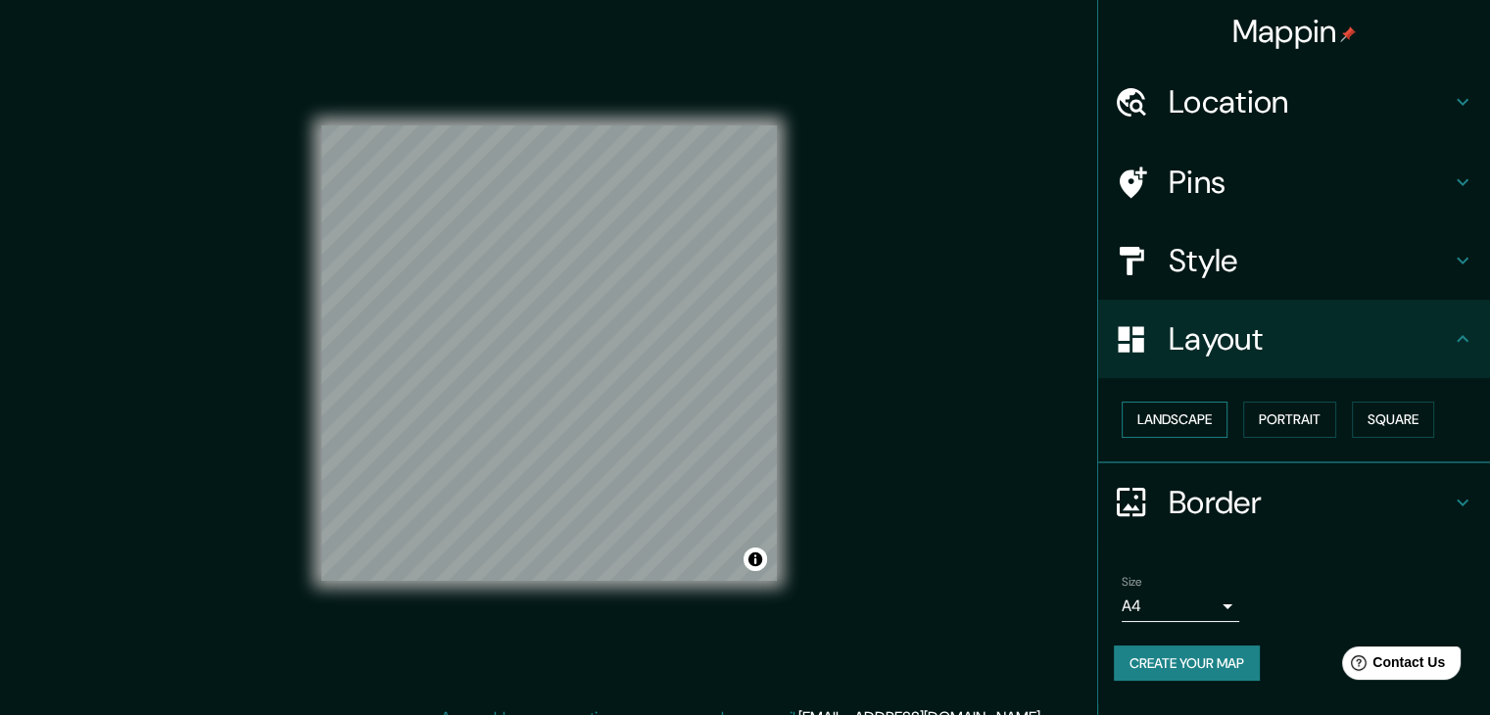
click at [1170, 419] on button "Landscape" at bounding box center [1175, 420] width 106 height 36
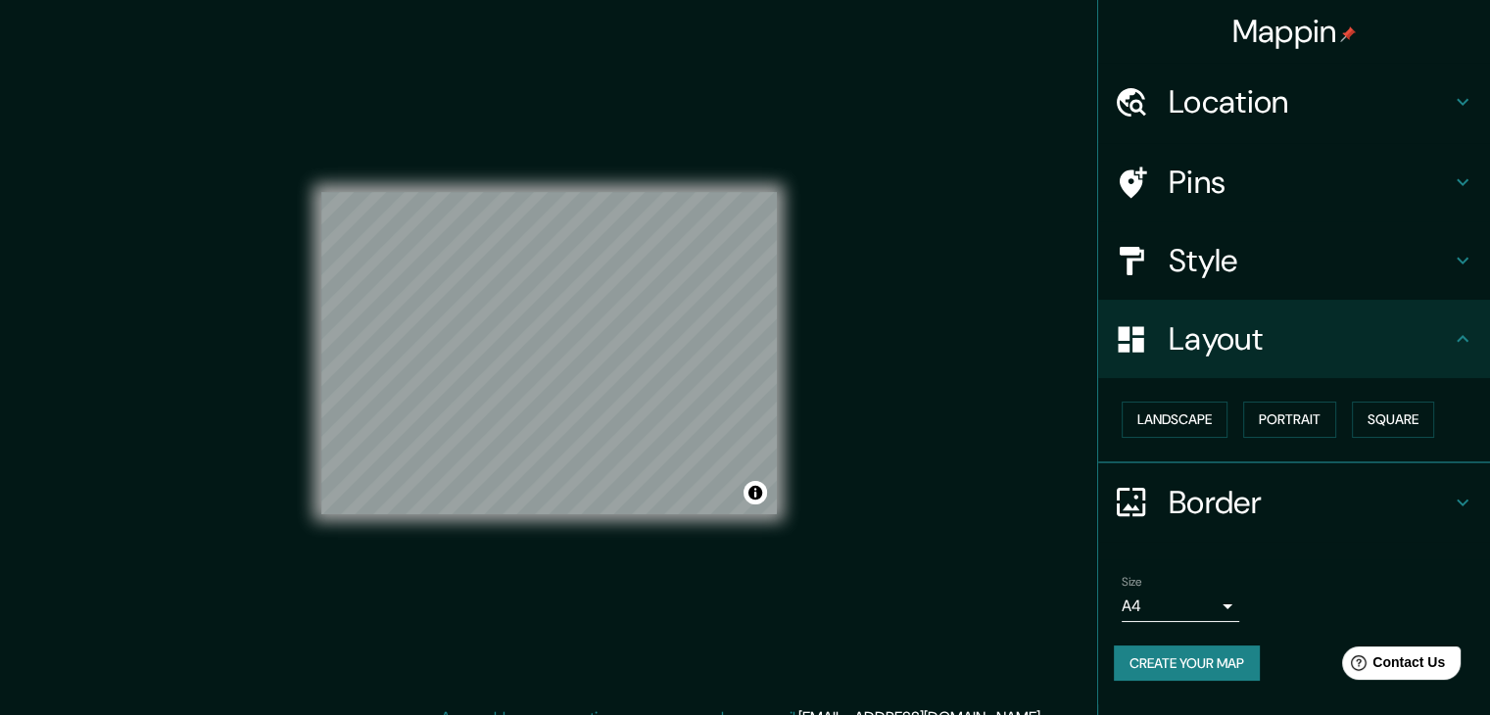
click at [1285, 254] on h4 "Style" at bounding box center [1310, 260] width 282 height 39
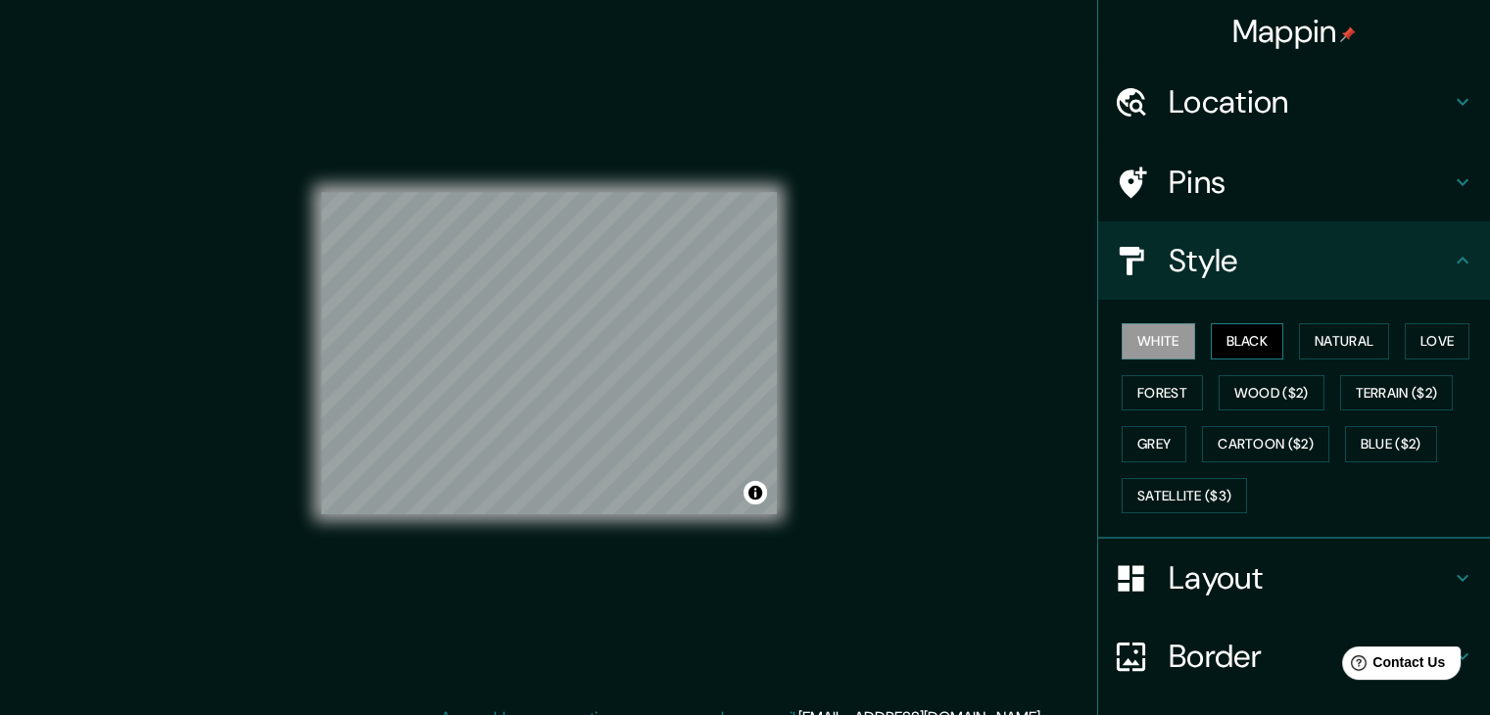
click at [1237, 338] on button "Black" at bounding box center [1247, 341] width 73 height 36
click at [1317, 344] on button "Natural" at bounding box center [1344, 341] width 90 height 36
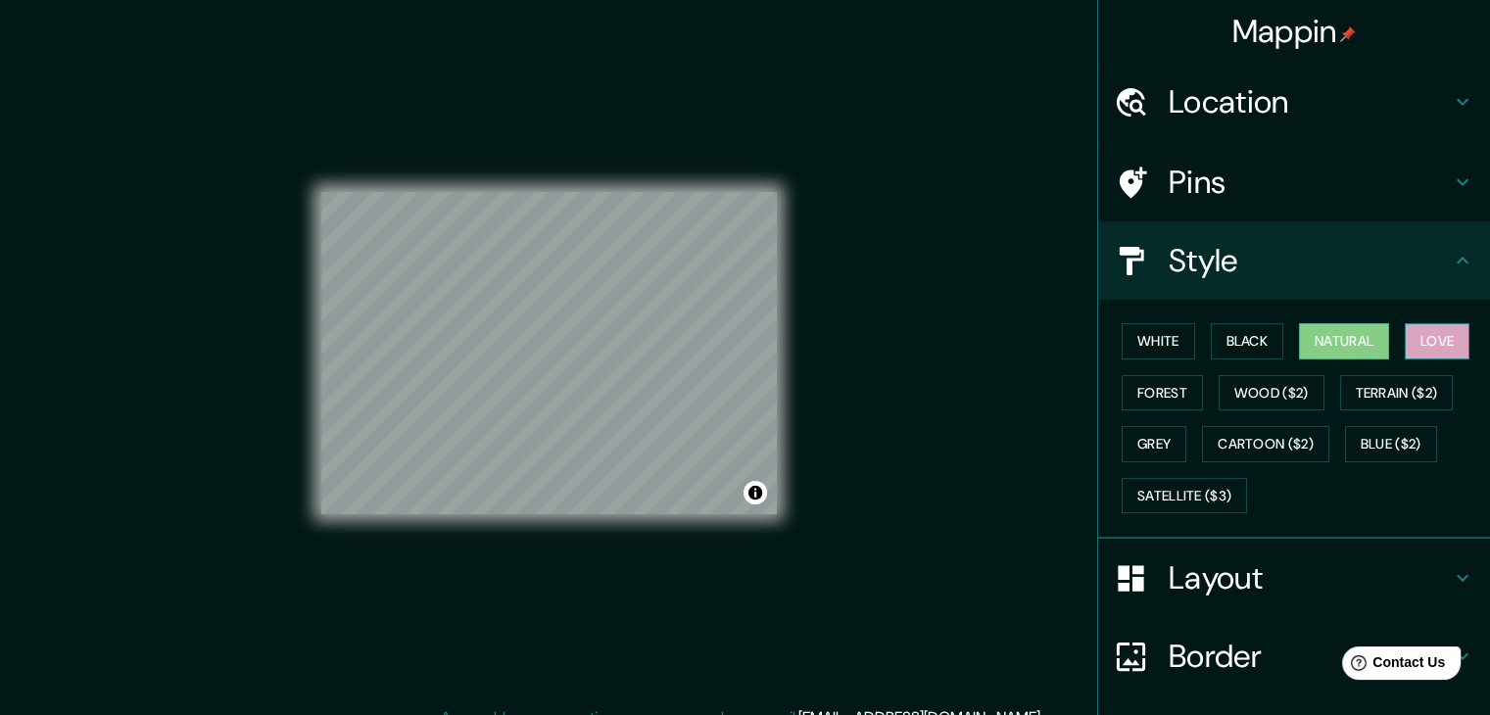
click at [1422, 339] on button "Love" at bounding box center [1437, 341] width 65 height 36
click at [1146, 391] on button "Forest" at bounding box center [1162, 393] width 81 height 36
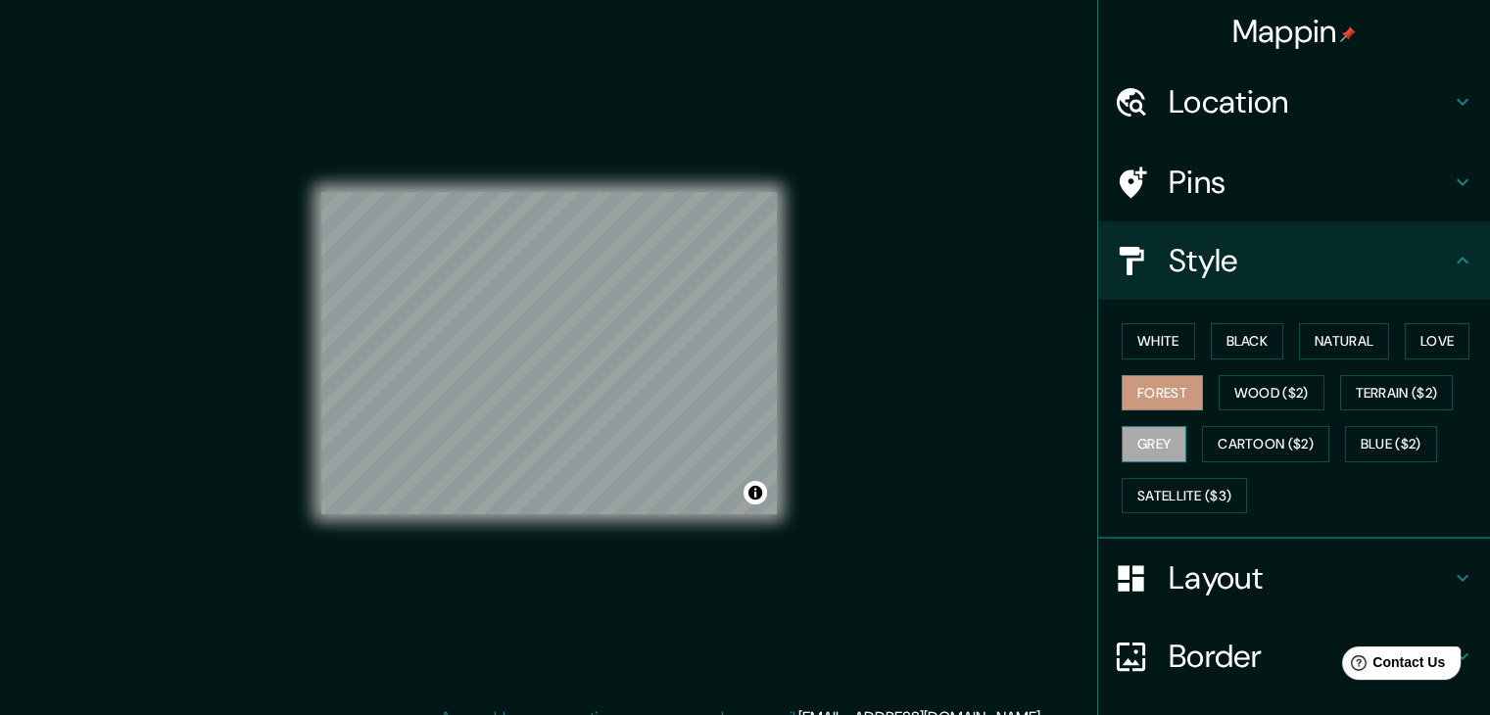
click at [1154, 441] on button "Grey" at bounding box center [1154, 444] width 65 height 36
click at [1336, 346] on button "Natural" at bounding box center [1344, 341] width 90 height 36
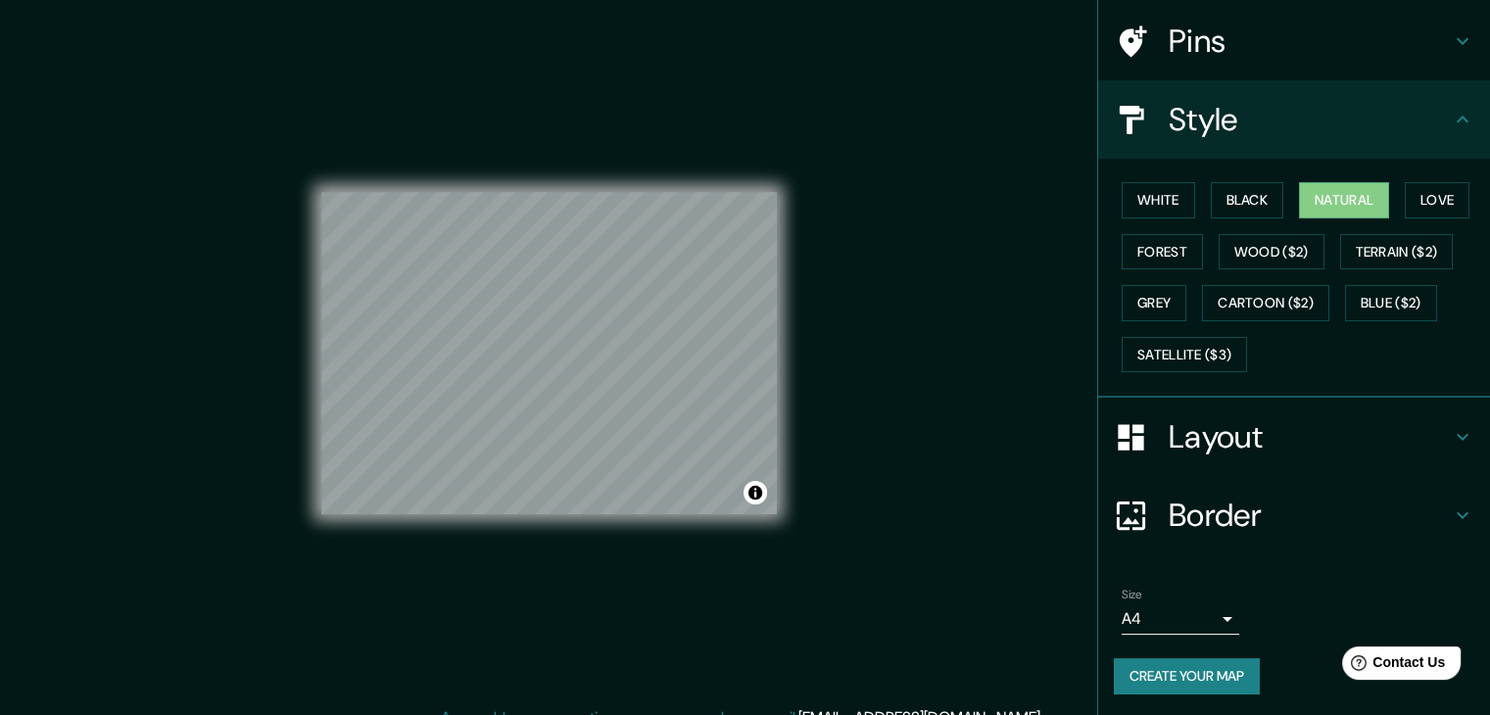
scroll to position [23, 0]
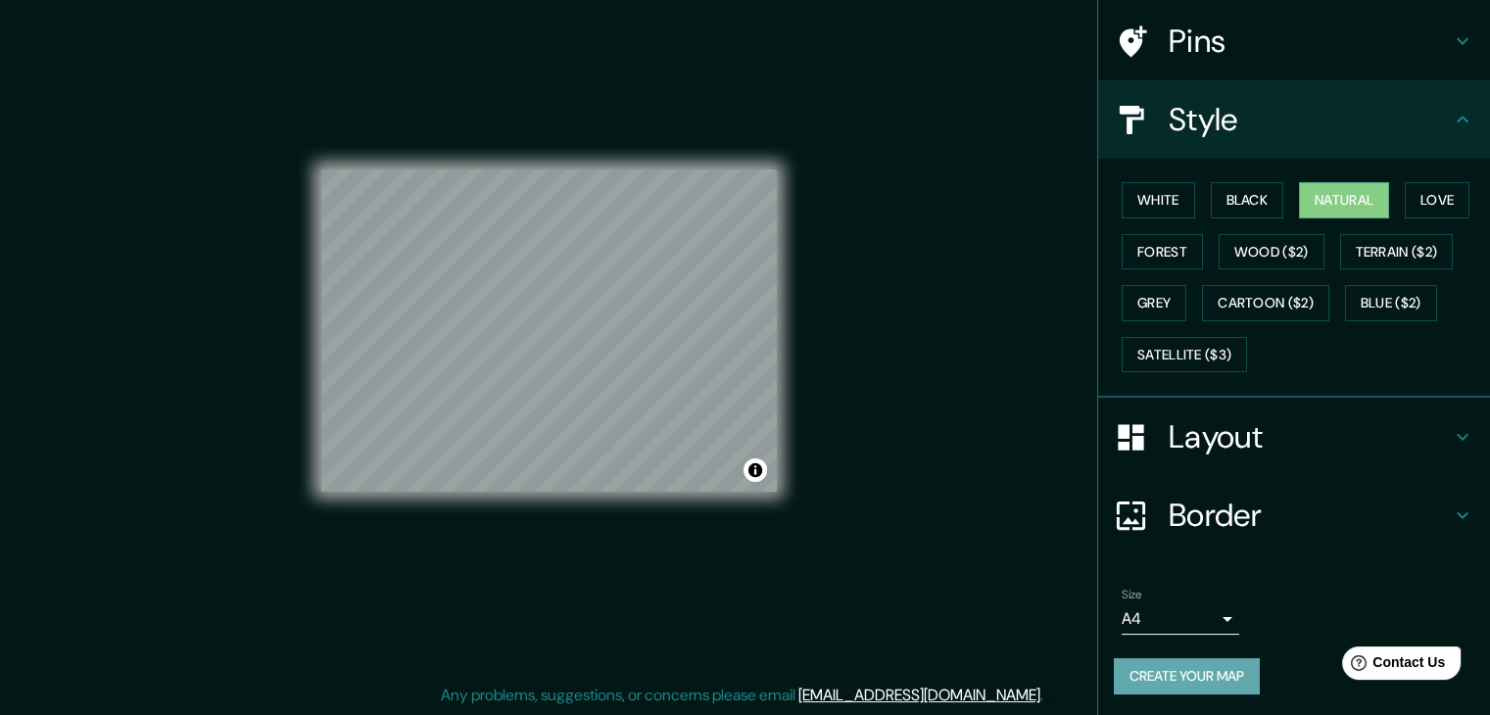
click at [1156, 668] on button "Create your map" at bounding box center [1187, 676] width 146 height 36
click at [1183, 669] on button "Create your map" at bounding box center [1187, 676] width 146 height 36
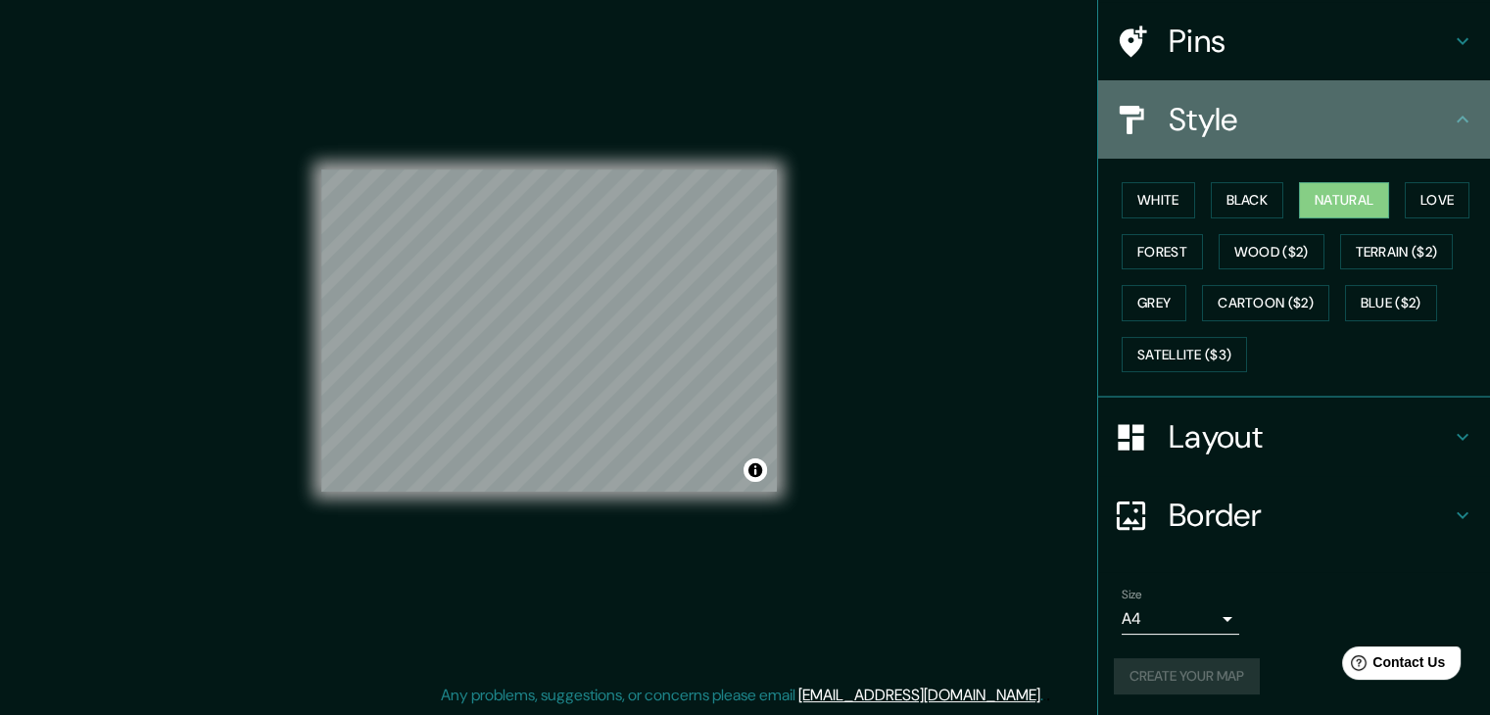
click at [1452, 117] on icon at bounding box center [1463, 120] width 24 height 24
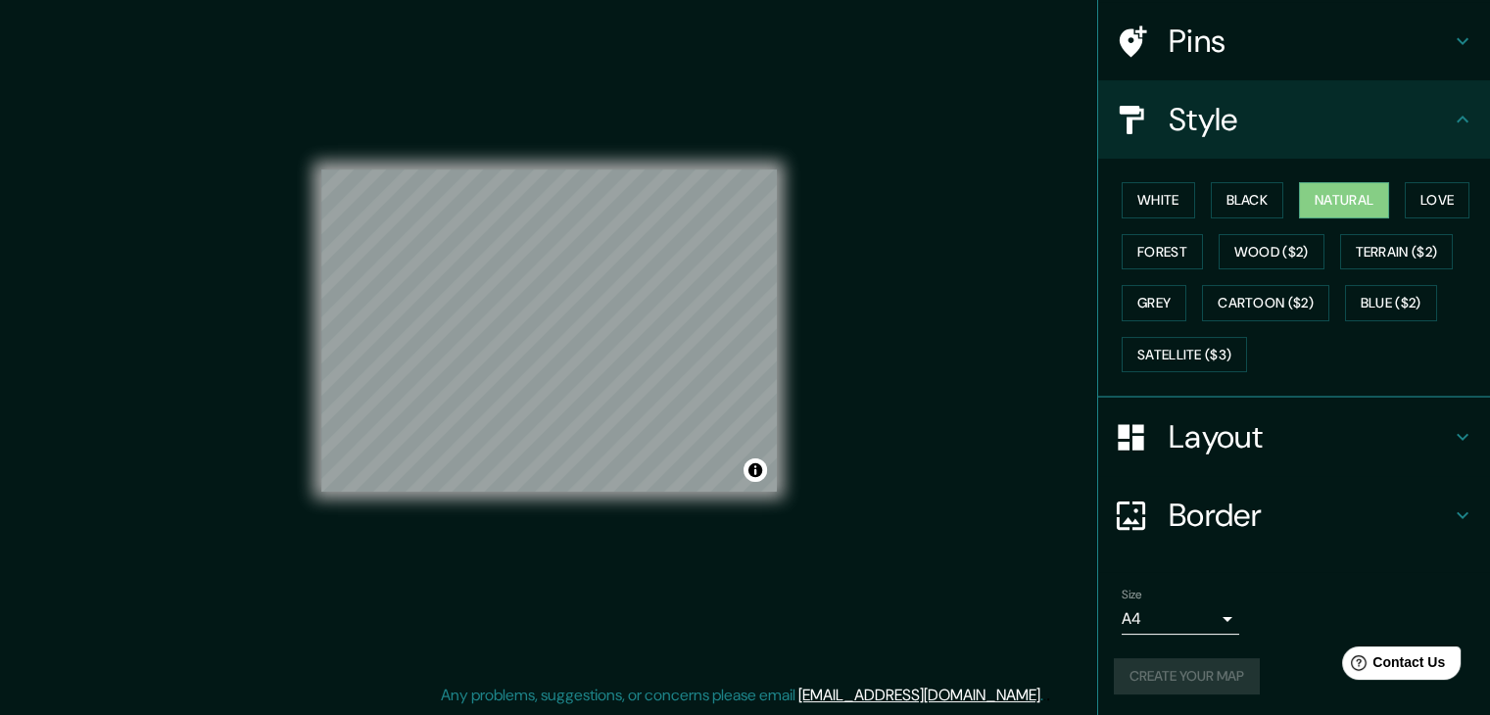
click at [1457, 119] on icon at bounding box center [1463, 119] width 12 height 7
click at [1451, 40] on icon at bounding box center [1463, 41] width 24 height 24
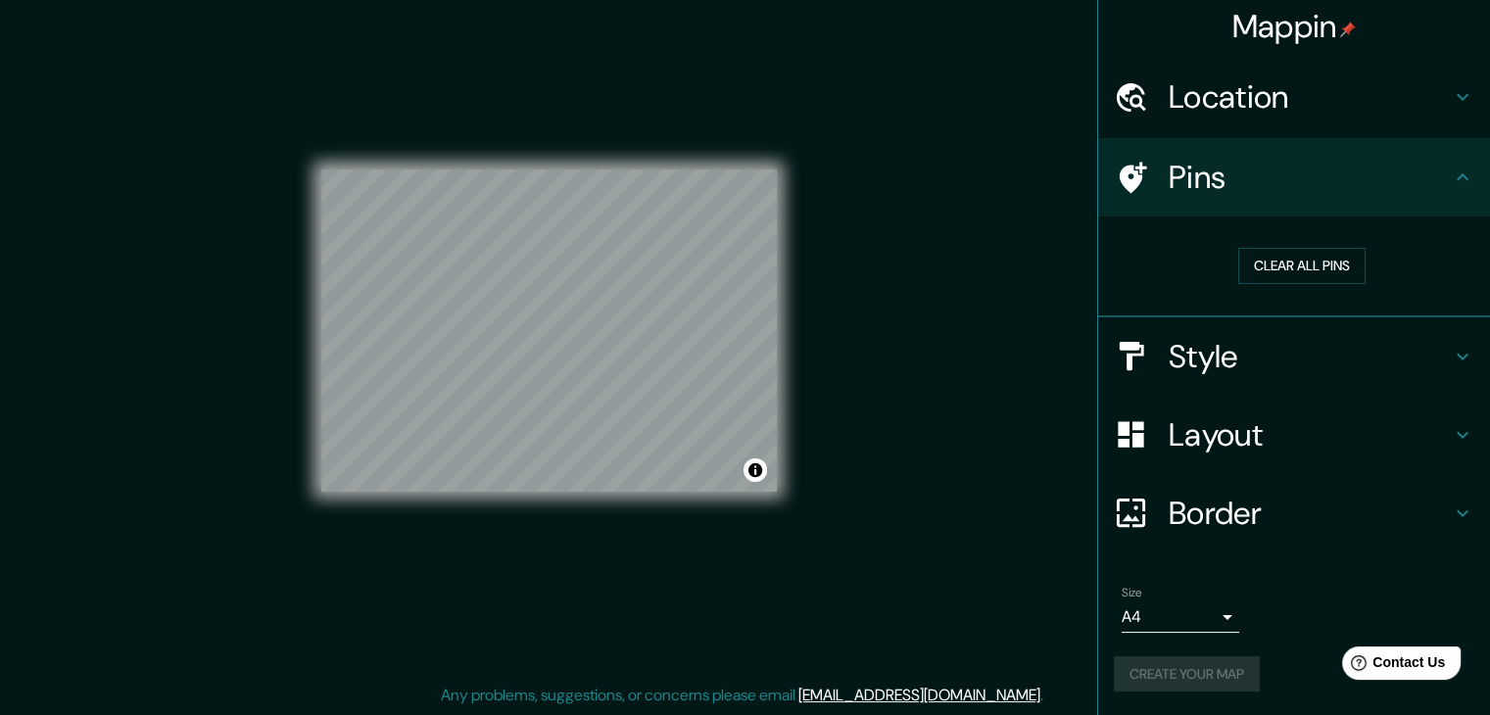
scroll to position [4, 0]
click at [1283, 264] on button "Clear all pins" at bounding box center [1301, 267] width 127 height 36
click at [1311, 264] on button "Clear all pins" at bounding box center [1301, 267] width 127 height 36
drag, startPoint x: 1285, startPoint y: 264, endPoint x: 1258, endPoint y: 275, distance: 29.5
click at [1285, 264] on button "Clear all pins" at bounding box center [1301, 267] width 127 height 36
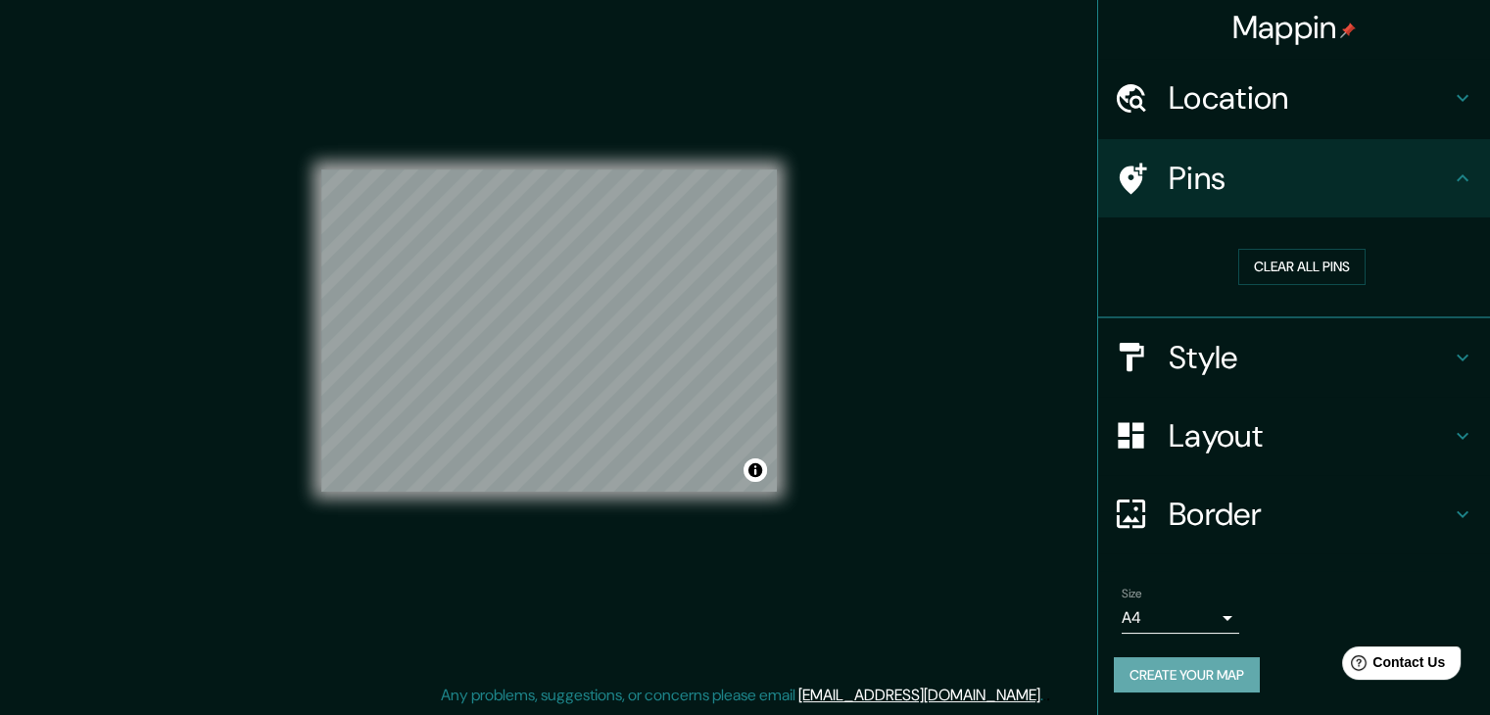
click at [1220, 663] on button "Create your map" at bounding box center [1187, 675] width 146 height 36
click at [1191, 610] on body "Mappin Location [GEOGRAPHIC_DATA][PERSON_NAME], [GEOGRAPHIC_DATA][PERSON_NAME],…" at bounding box center [745, 334] width 1490 height 715
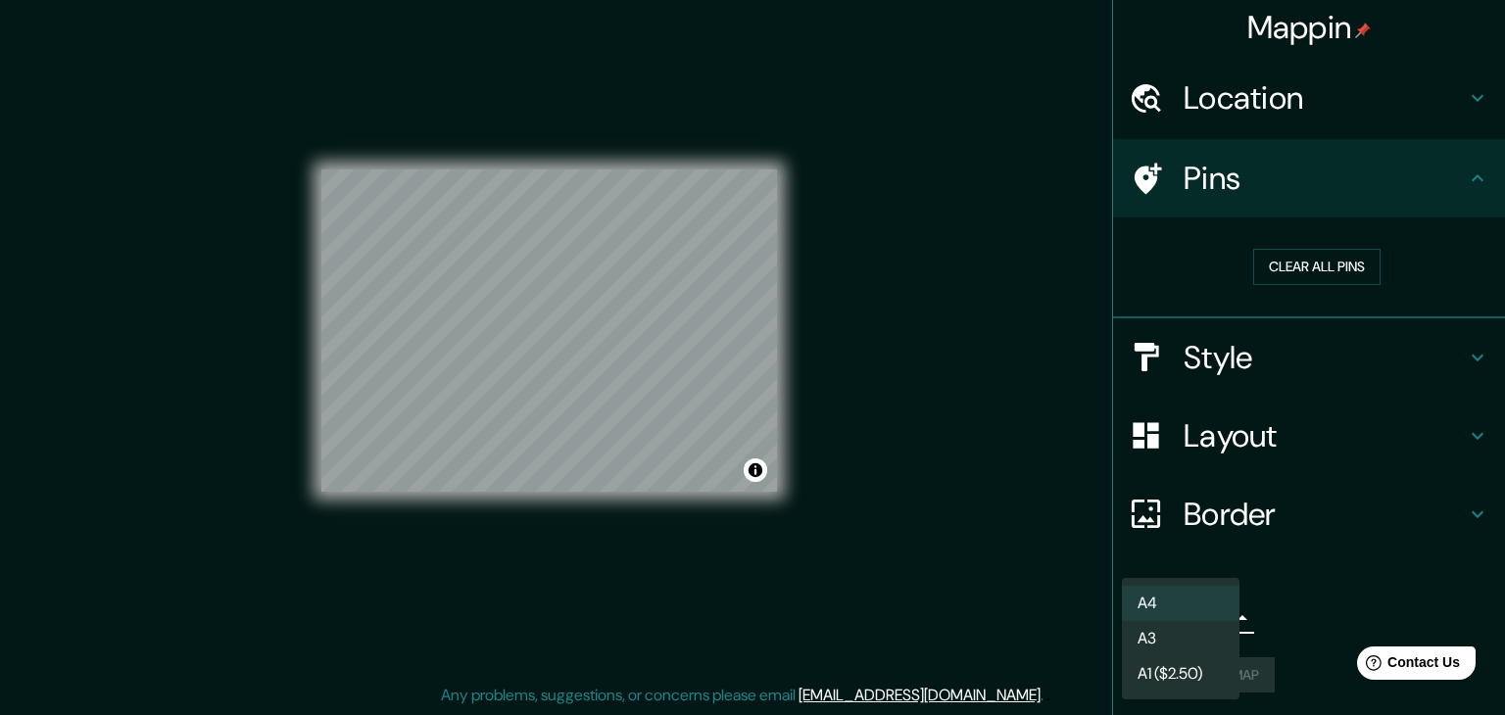
click at [1179, 644] on li "A3" at bounding box center [1181, 638] width 118 height 35
type input "a4"
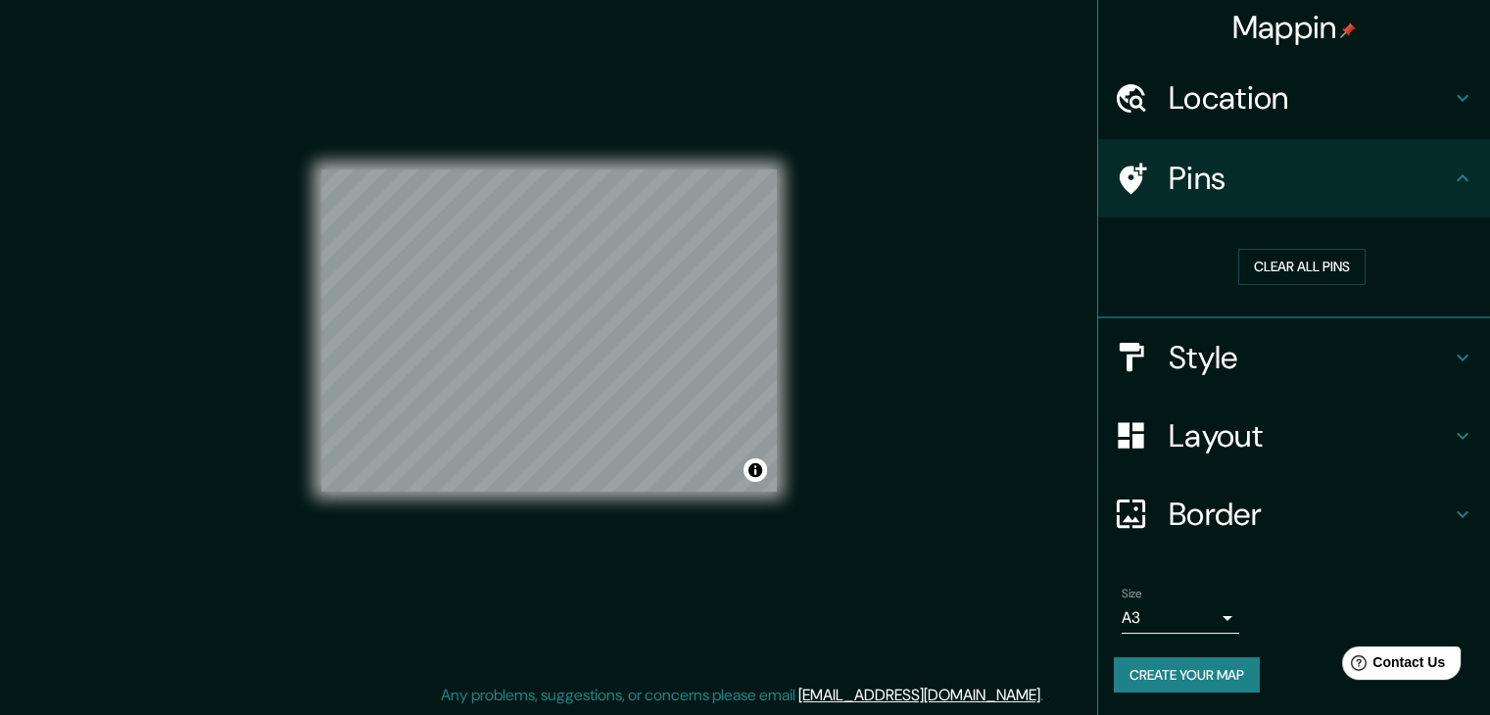
click at [1182, 677] on button "Create your map" at bounding box center [1187, 675] width 146 height 36
